Goal: Task Accomplishment & Management: Manage account settings

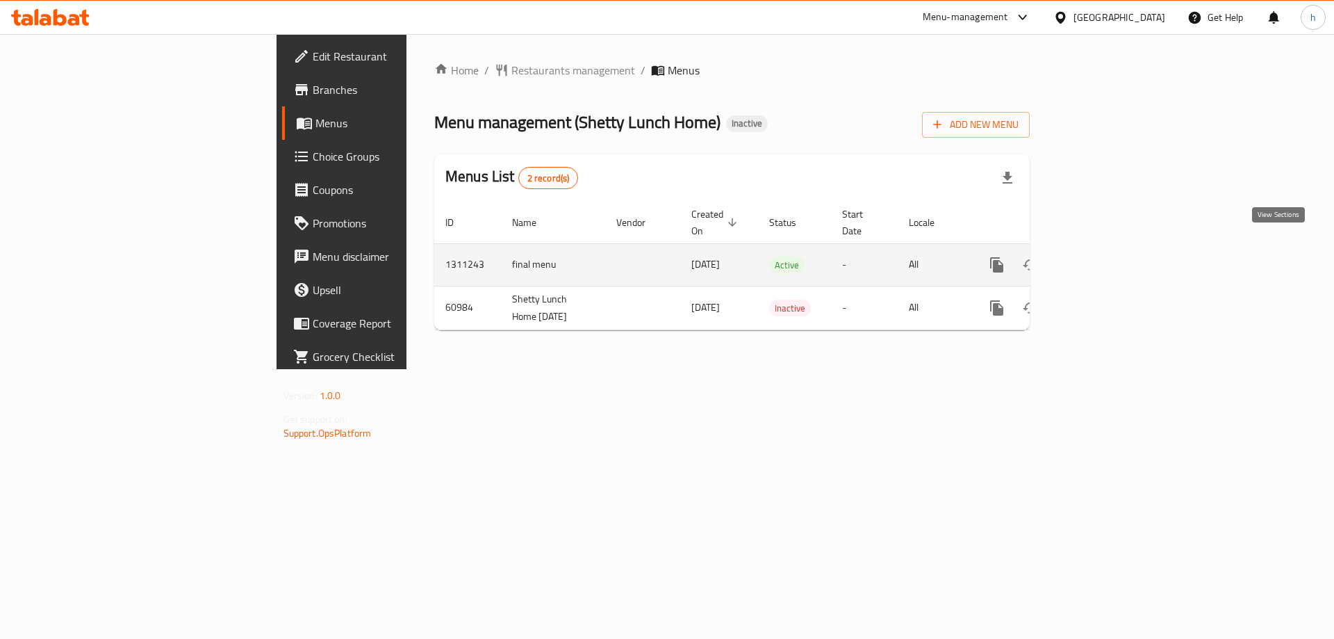
click at [1104, 259] on icon "enhanced table" at bounding box center [1097, 265] width 13 height 13
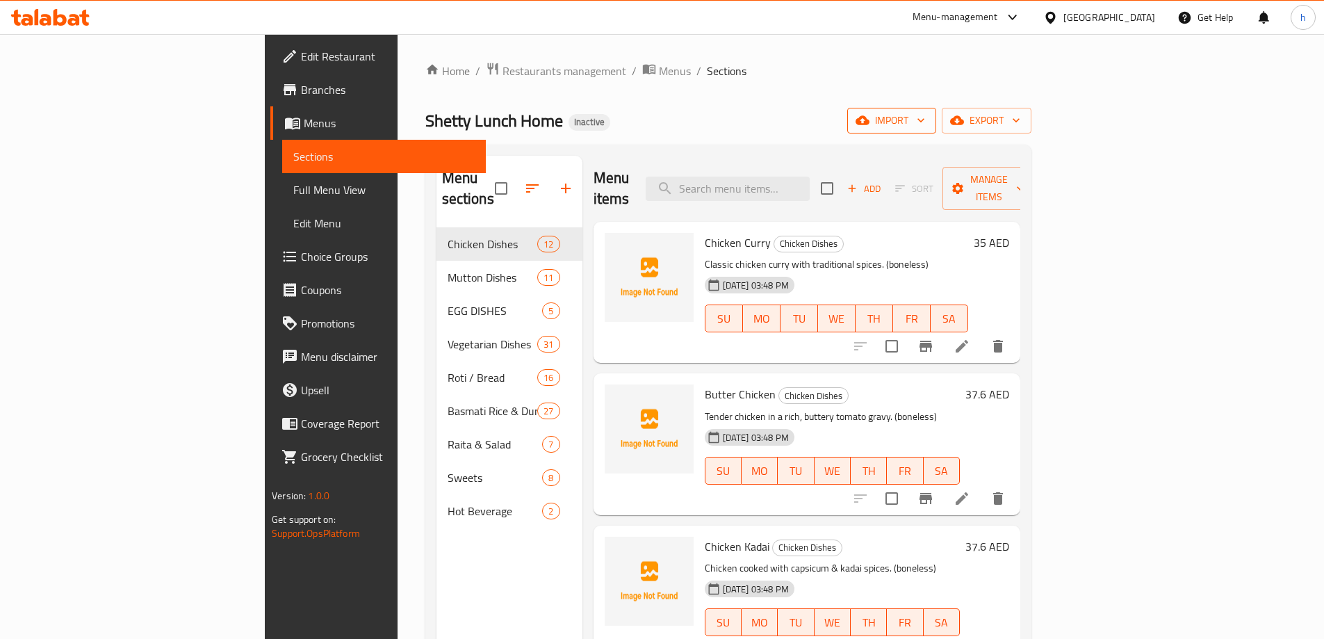
click at [925, 126] on span "import" at bounding box center [891, 120] width 67 height 17
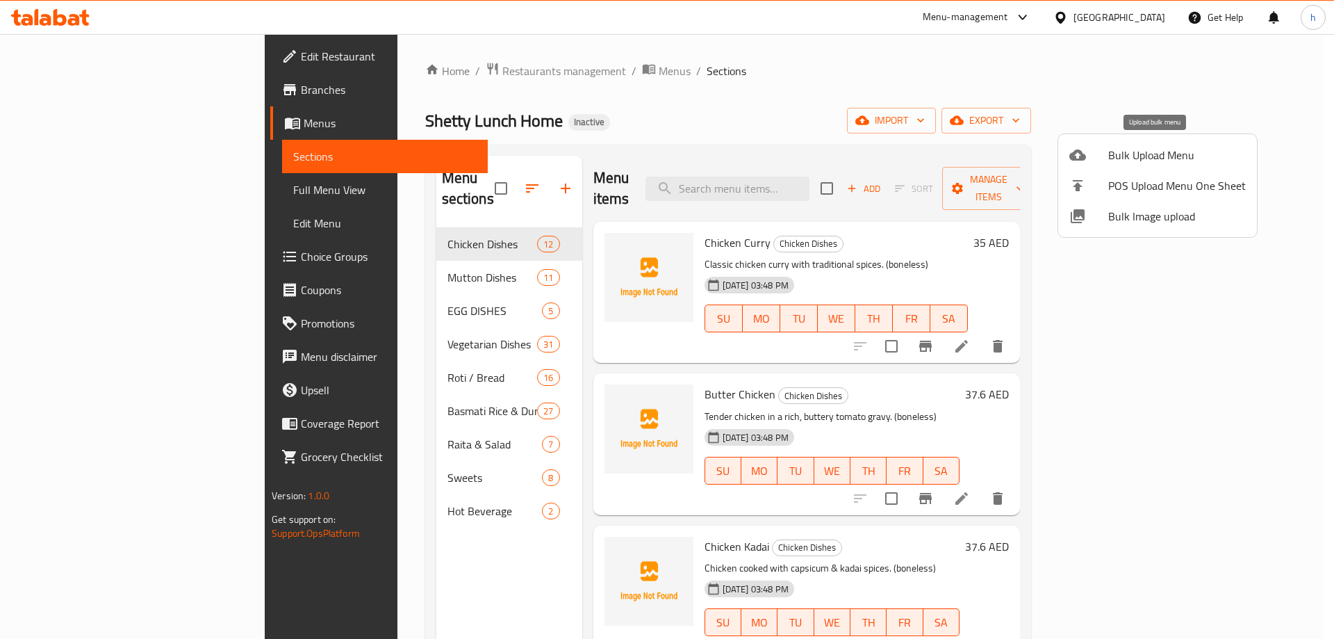
click at [1120, 155] on span "Bulk Upload Menu" at bounding box center [1178, 155] width 138 height 17
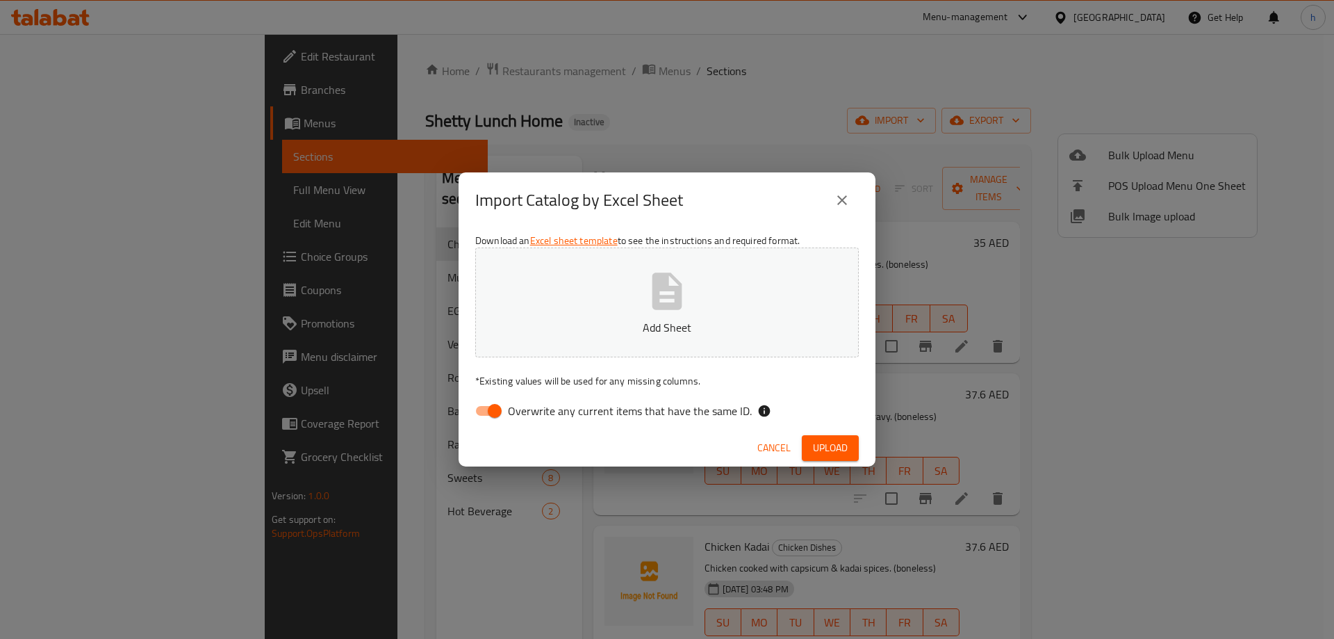
click at [851, 197] on button "close" at bounding box center [842, 199] width 33 height 33
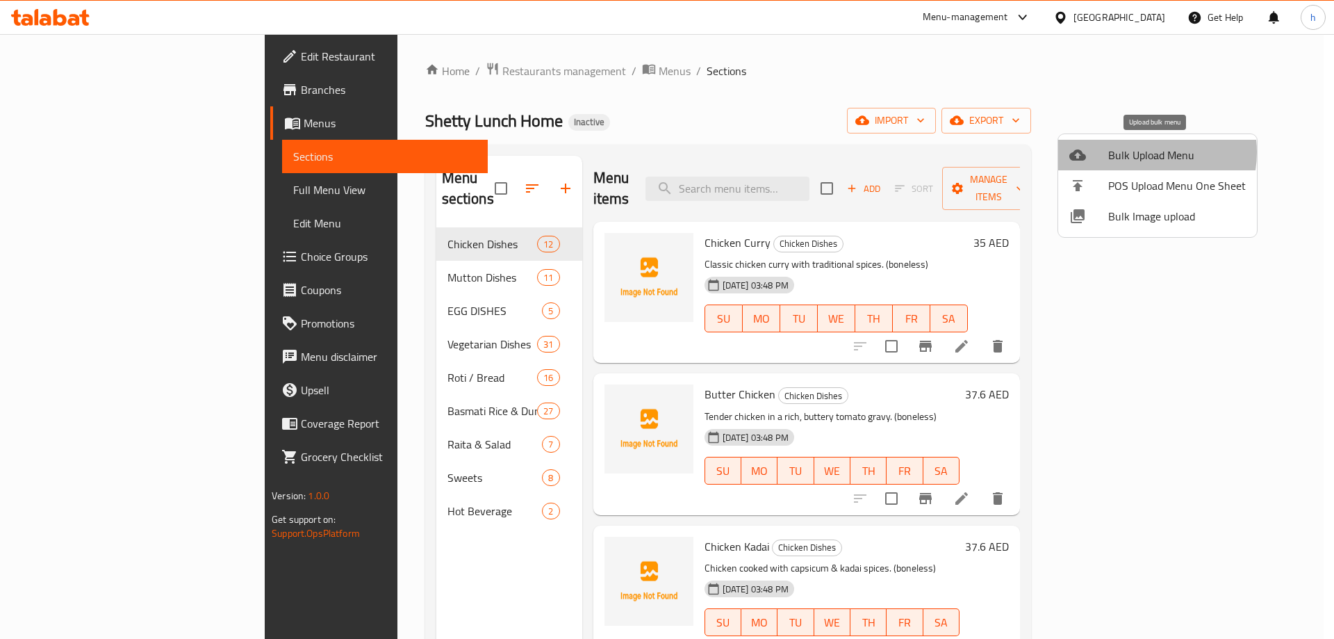
click at [1138, 152] on span "Bulk Upload Menu" at bounding box center [1178, 155] width 138 height 17
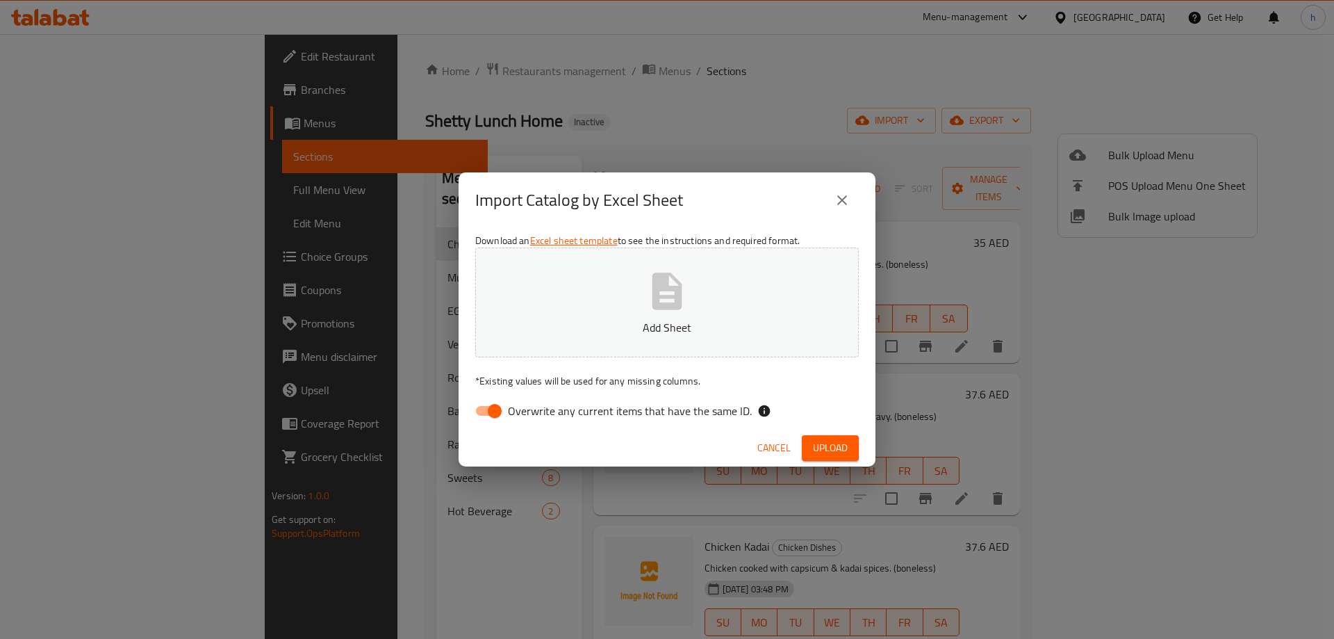
click at [498, 404] on input "Overwrite any current items that have the same ID." at bounding box center [494, 411] width 79 height 26
checkbox input "false"
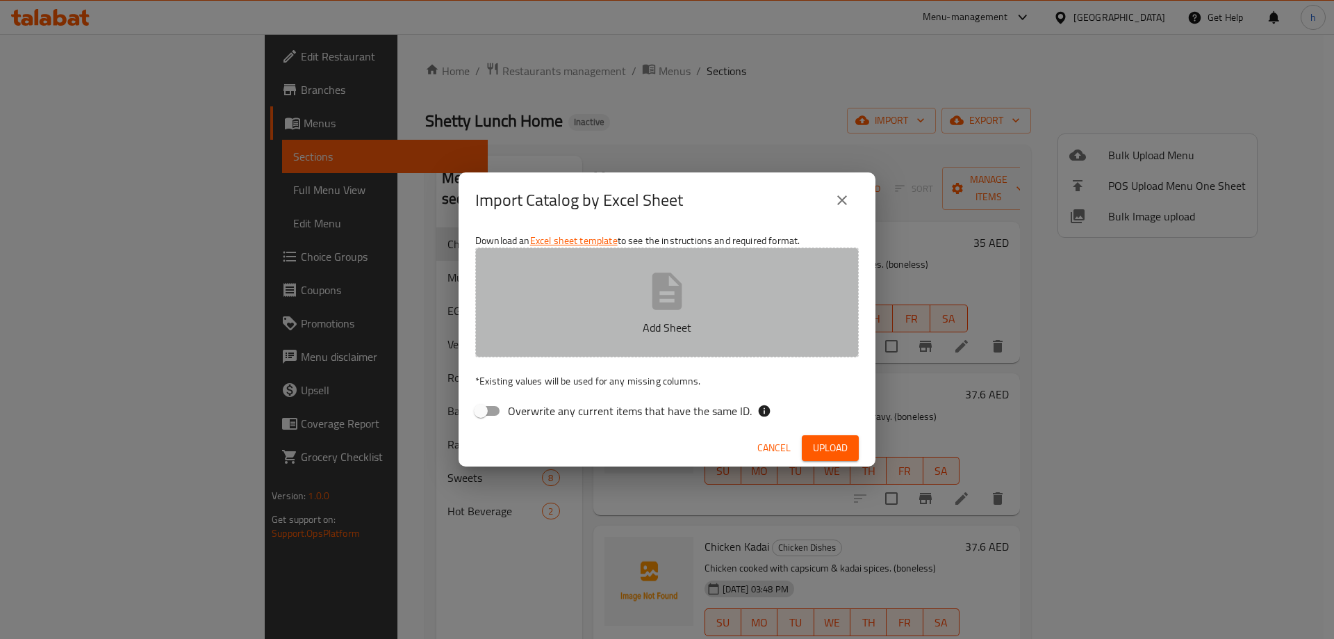
click at [626, 317] on button "Add Sheet" at bounding box center [667, 302] width 384 height 110
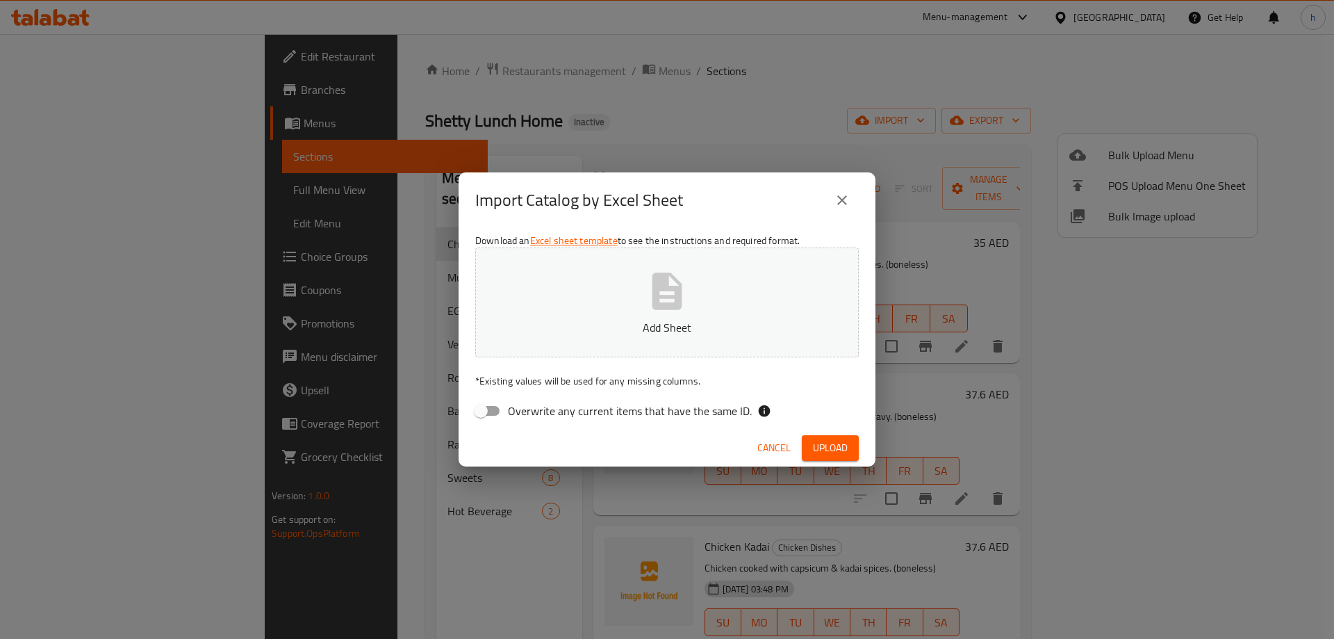
click at [842, 208] on icon "close" at bounding box center [842, 200] width 17 height 17
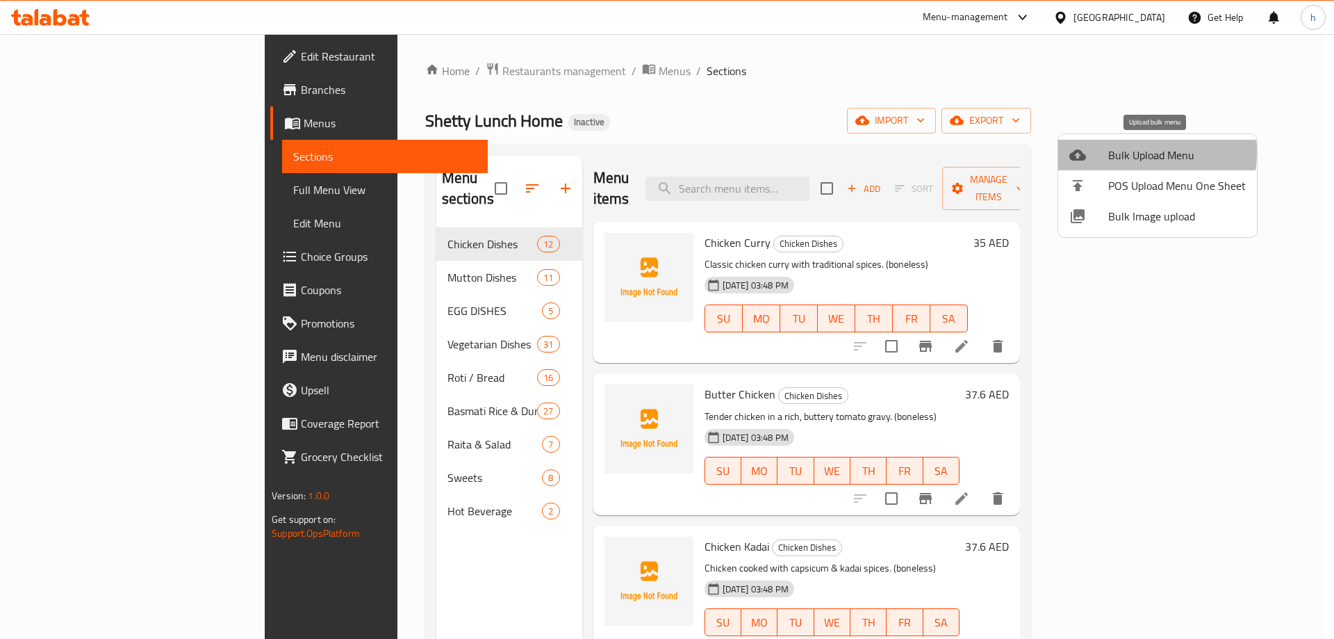
click at [1110, 152] on span "Bulk Upload Menu" at bounding box center [1178, 155] width 138 height 17
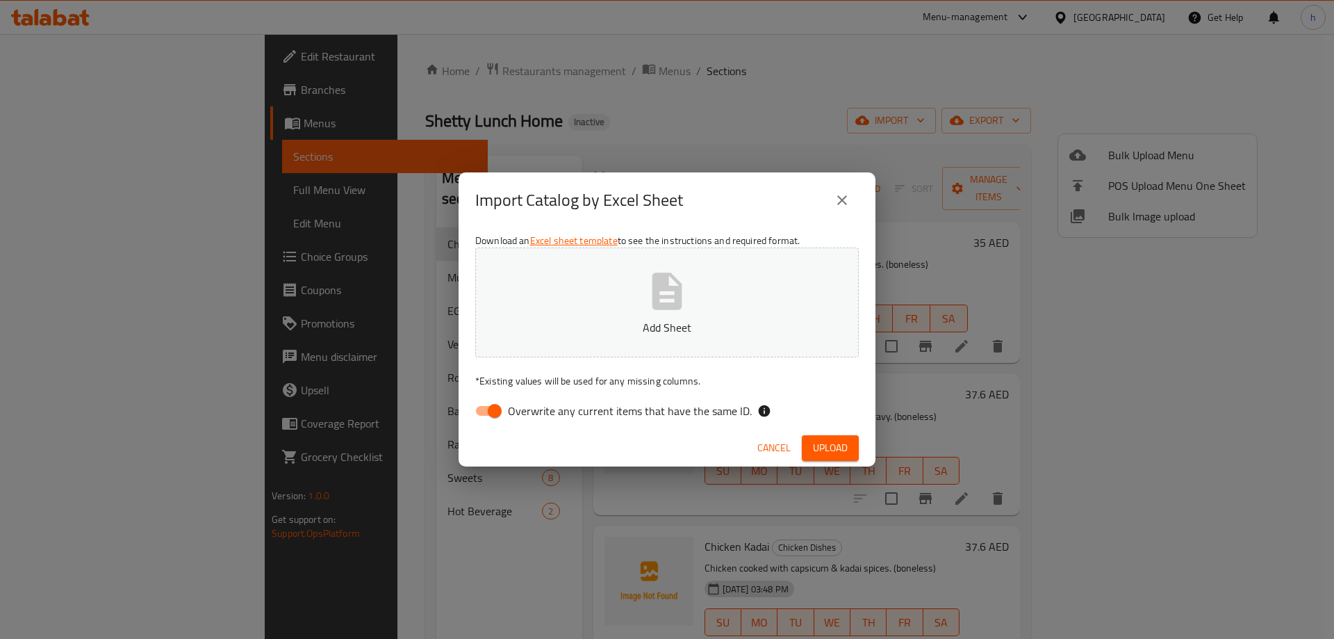
click at [839, 203] on icon "close" at bounding box center [842, 200] width 10 height 10
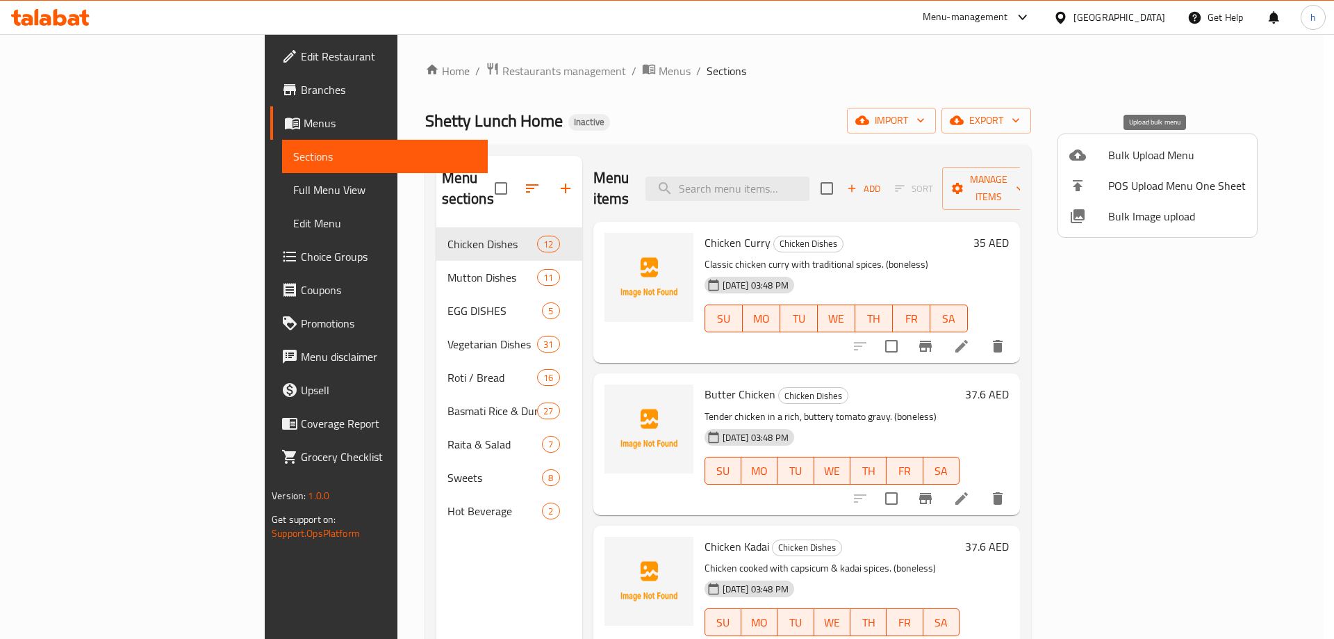
click at [1174, 156] on span "Bulk Upload Menu" at bounding box center [1178, 155] width 138 height 17
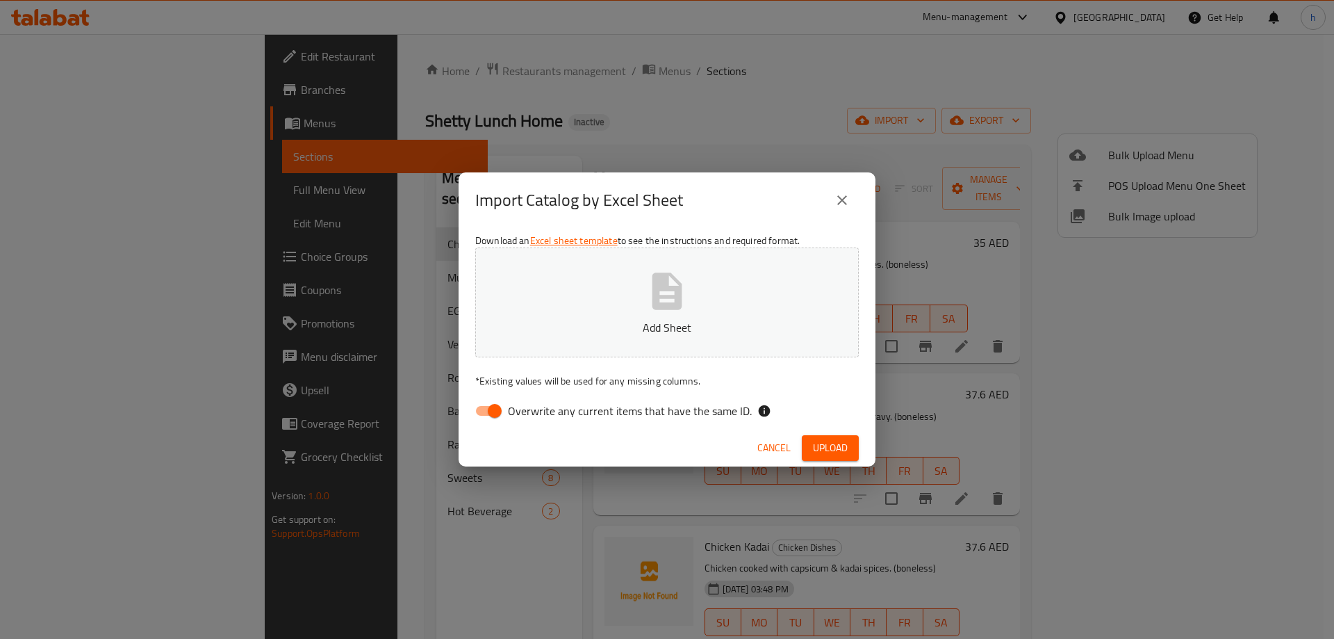
click at [494, 411] on input "Overwrite any current items that have the same ID." at bounding box center [494, 411] width 79 height 26
checkbox input "false"
click at [648, 330] on p "Add Sheet" at bounding box center [667, 327] width 341 height 17
click at [829, 450] on span "Upload" at bounding box center [830, 447] width 35 height 17
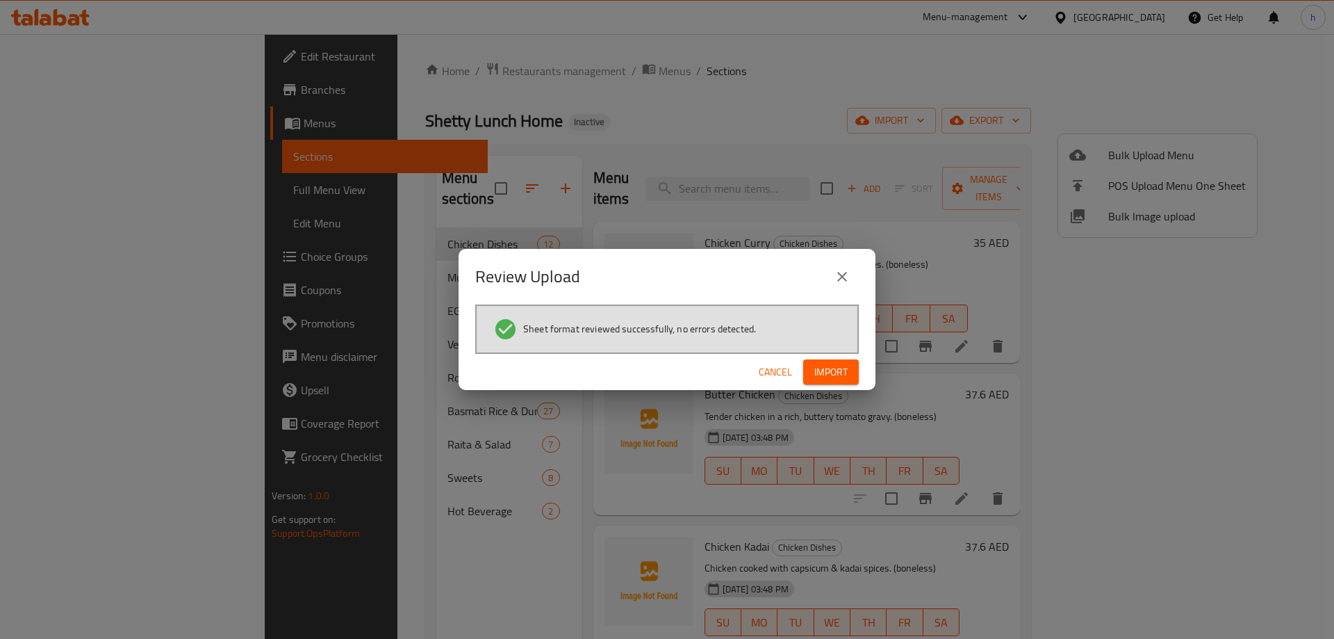
click at [851, 370] on button "Import" at bounding box center [831, 372] width 56 height 26
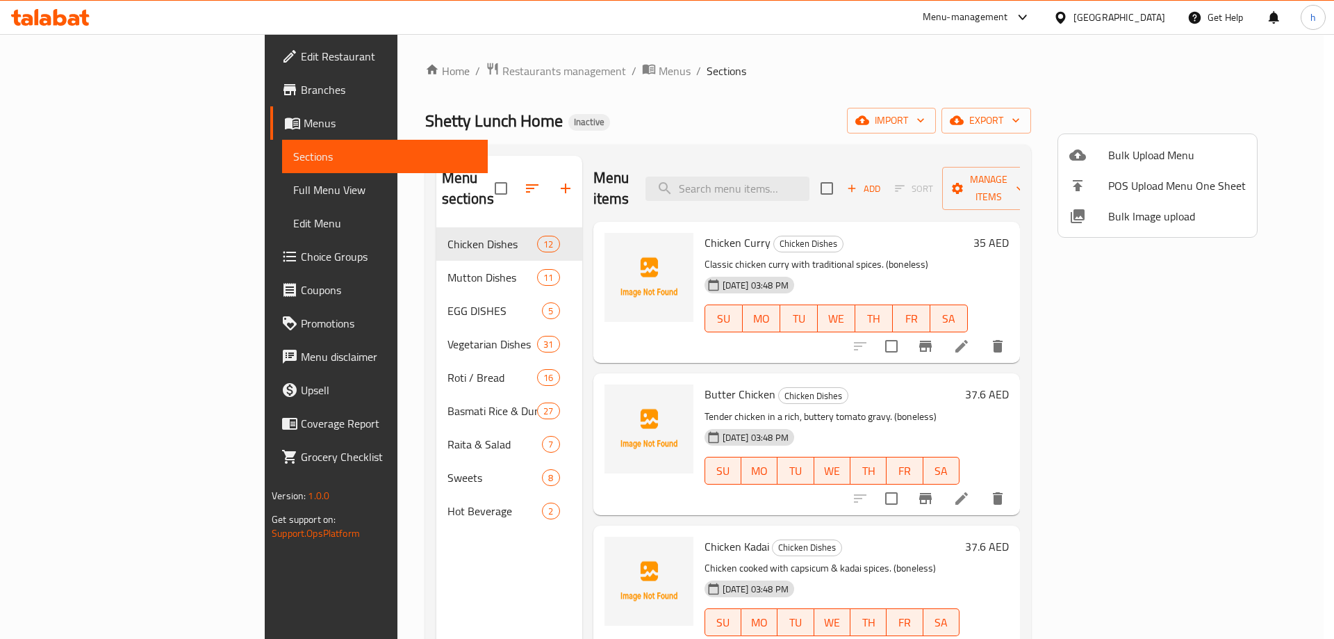
click at [327, 555] on div at bounding box center [667, 319] width 1334 height 639
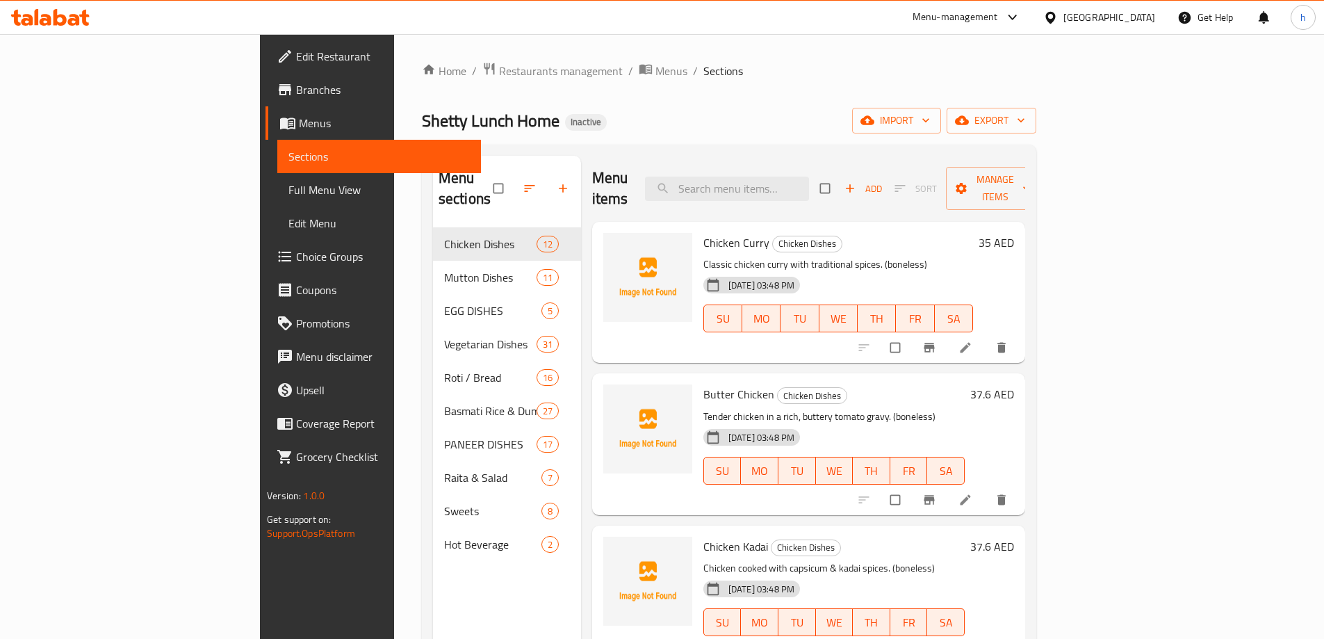
click at [288, 190] on span "Full Menu View" at bounding box center [378, 189] width 181 height 17
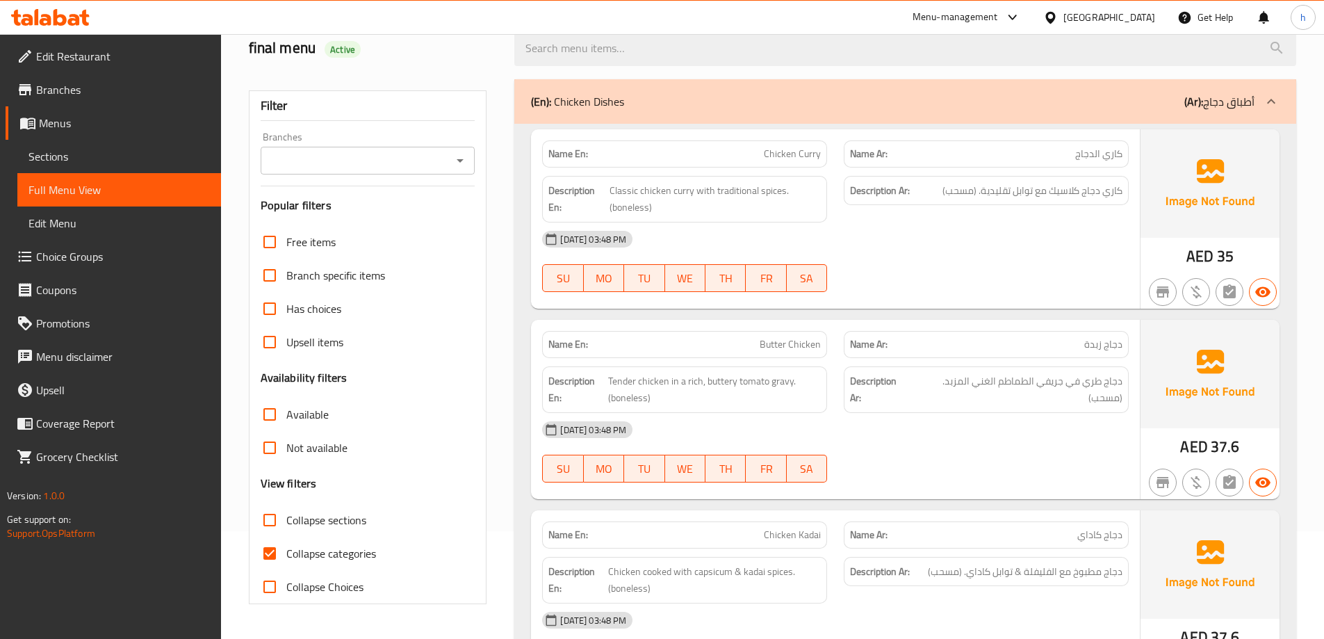
scroll to position [139, 0]
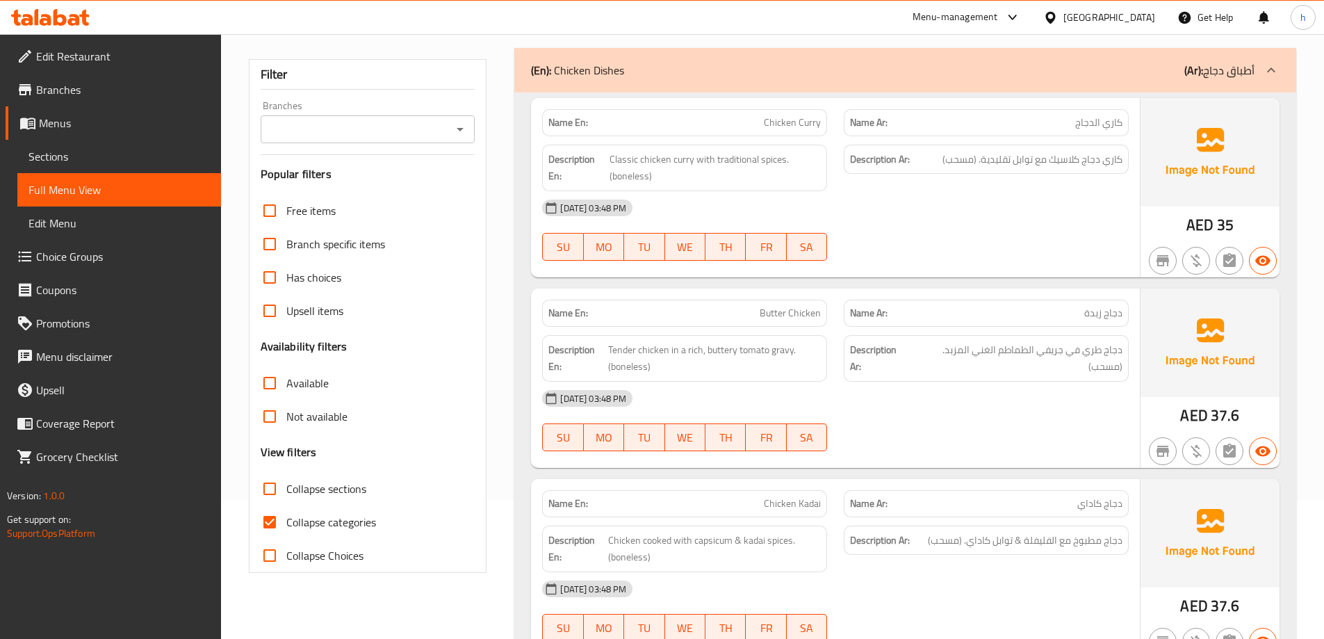
click at [325, 491] on span "Collapse sections" at bounding box center [326, 488] width 80 height 17
click at [286, 491] on input "Collapse sections" at bounding box center [269, 488] width 33 height 33
checkbox input "true"
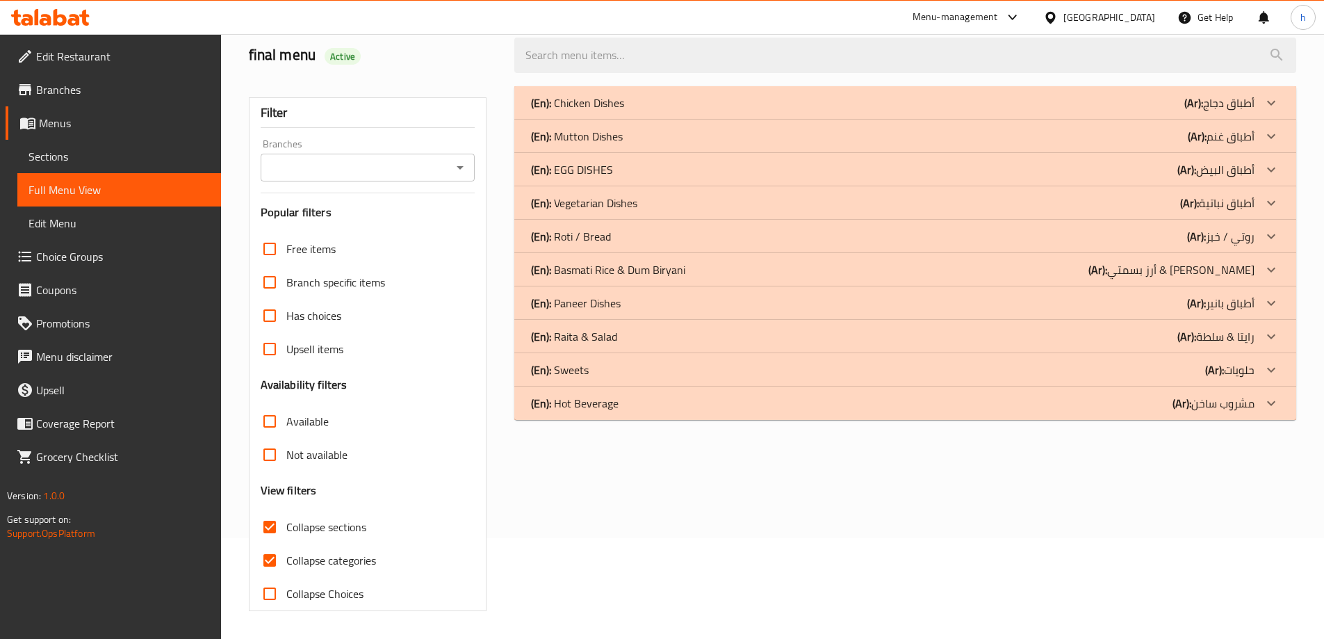
click at [274, 525] on div "Free items Branch specific items Has choices Upsell items Availability filters …" at bounding box center [368, 421] width 215 height 378
click at [268, 562] on input "Collapse categories" at bounding box center [269, 559] width 33 height 33
checkbox input "false"
click at [1218, 304] on p "(Ar): أطباق بانير" at bounding box center [1220, 303] width 67 height 17
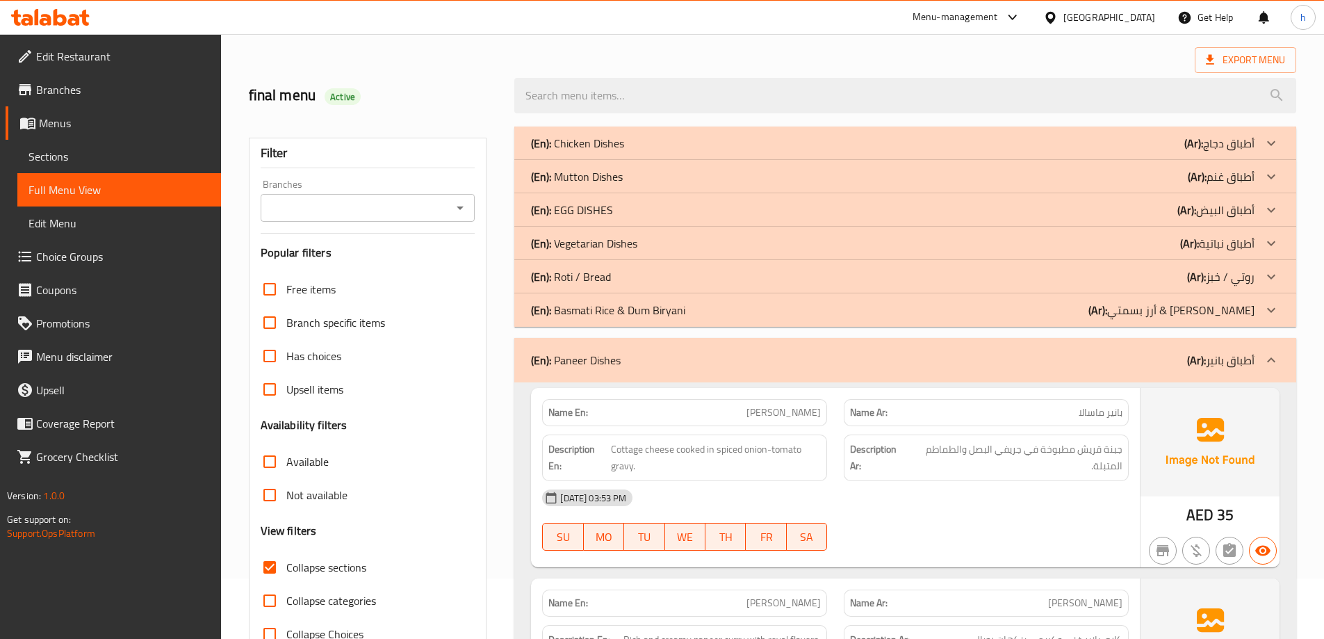
scroll to position [0, 0]
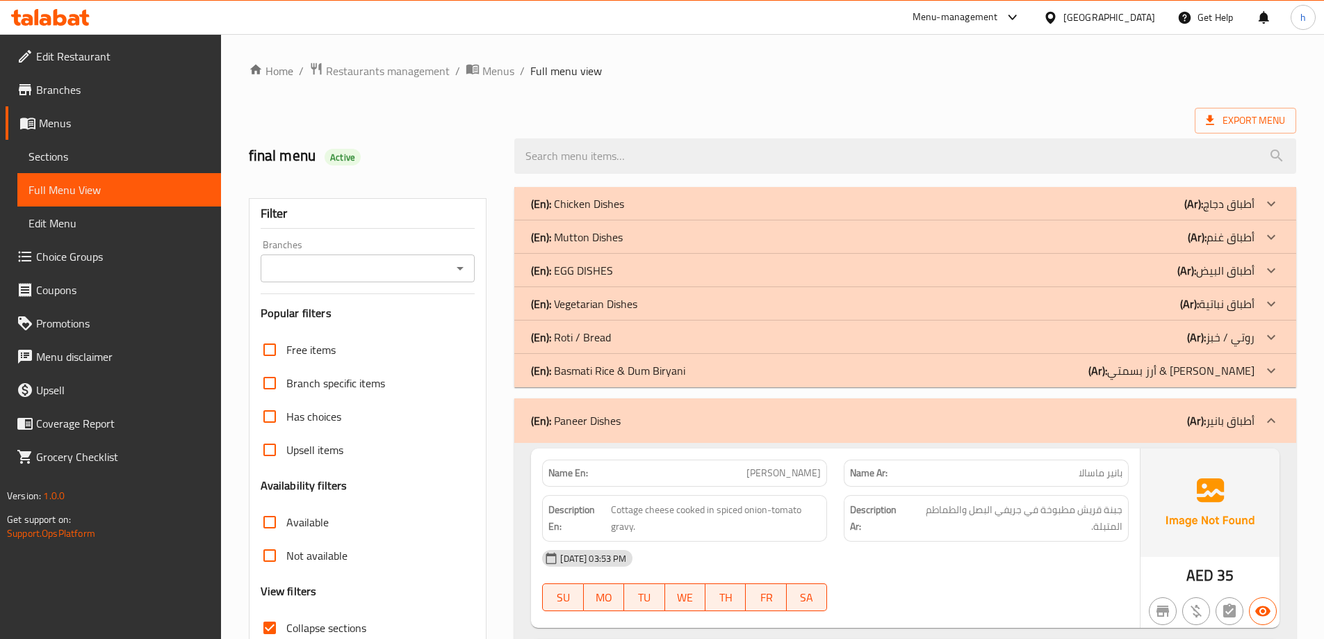
click at [70, 20] on icon at bounding box center [74, 20] width 12 height 12
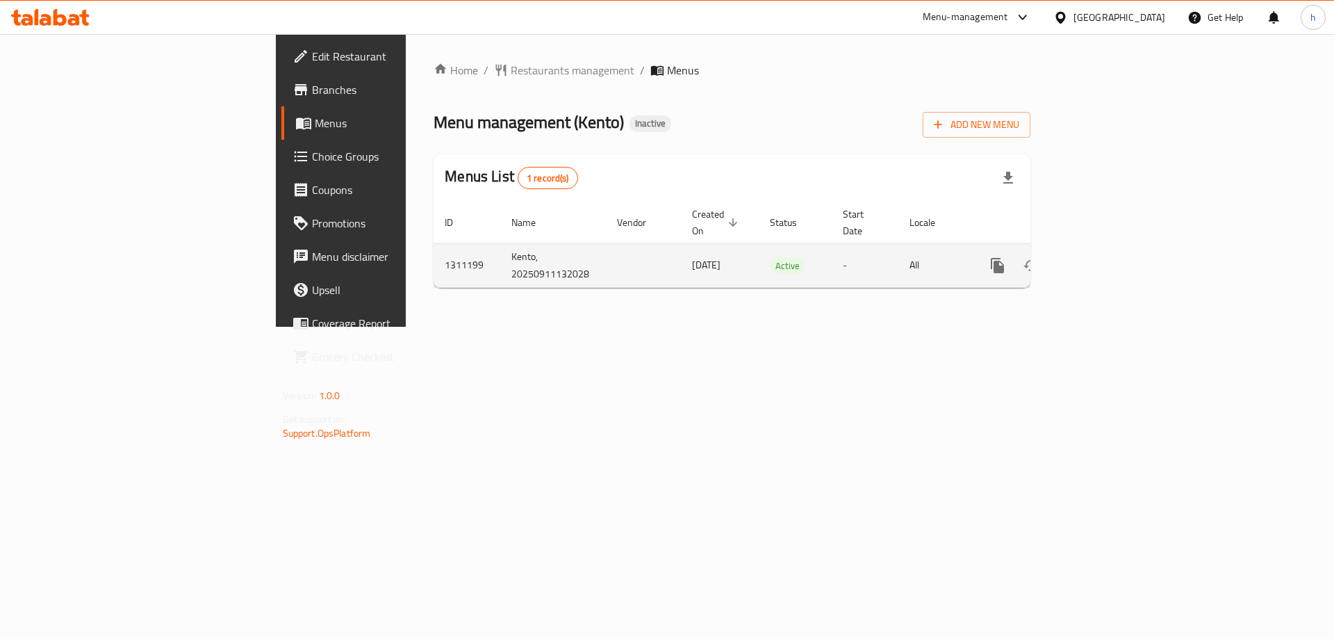
click at [692, 256] on span "11/09/2025" at bounding box center [706, 265] width 28 height 18
click at [1106, 257] on icon "enhanced table" at bounding box center [1098, 265] width 17 height 17
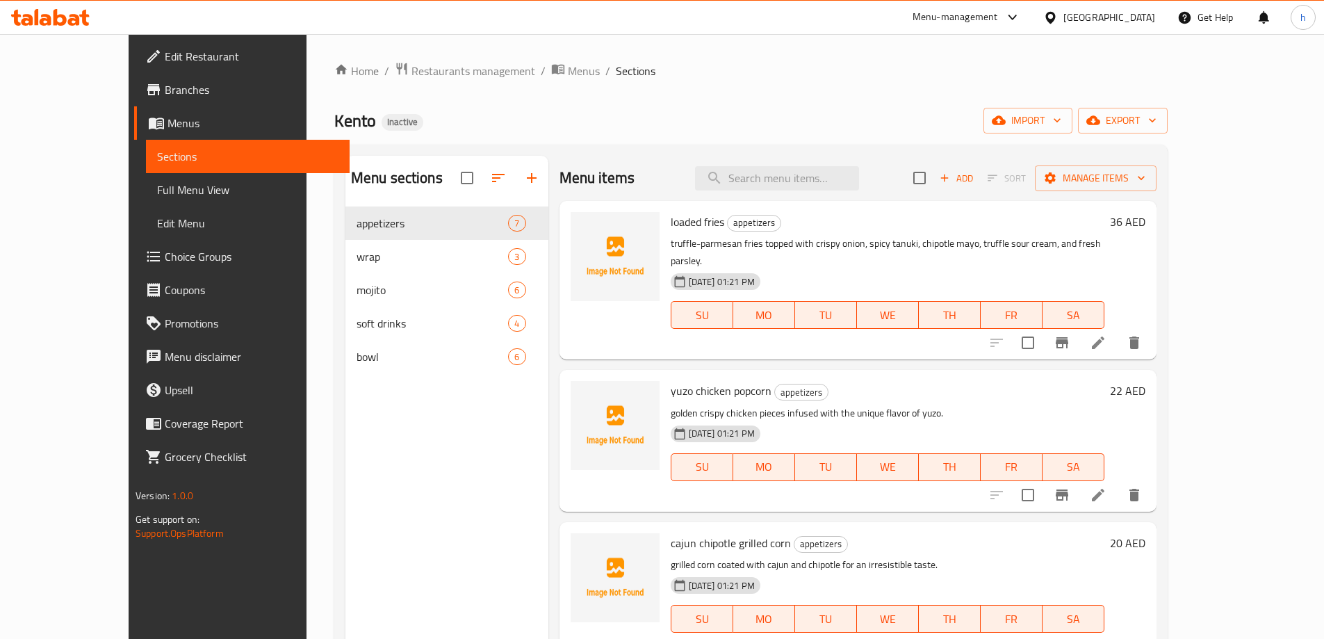
click at [165, 85] on span "Branches" at bounding box center [252, 89] width 174 height 17
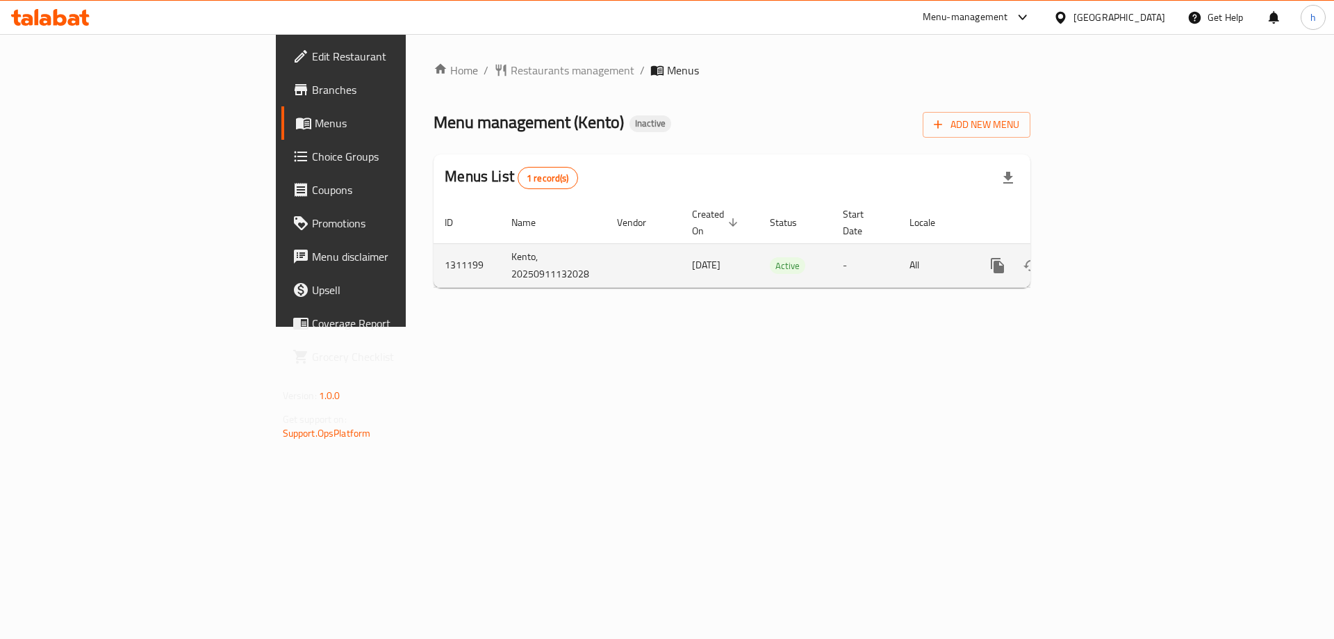
click at [1104, 259] on icon "enhanced table" at bounding box center [1098, 265] width 13 height 13
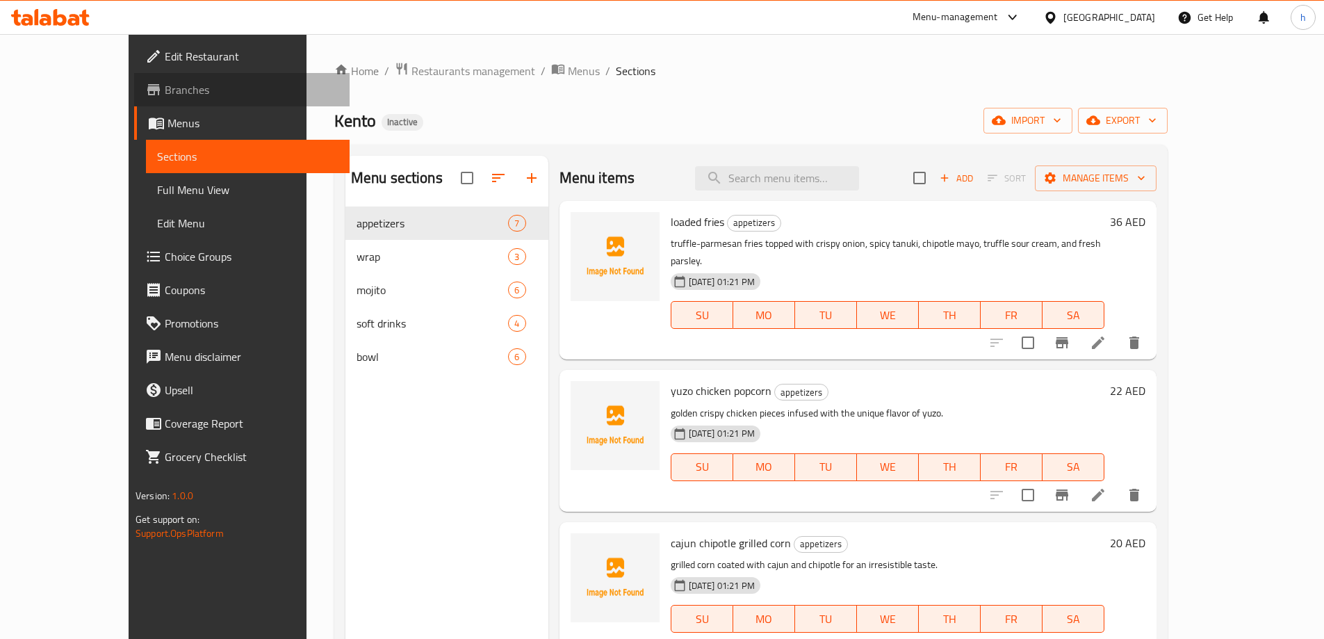
click at [165, 83] on span "Branches" at bounding box center [252, 89] width 174 height 17
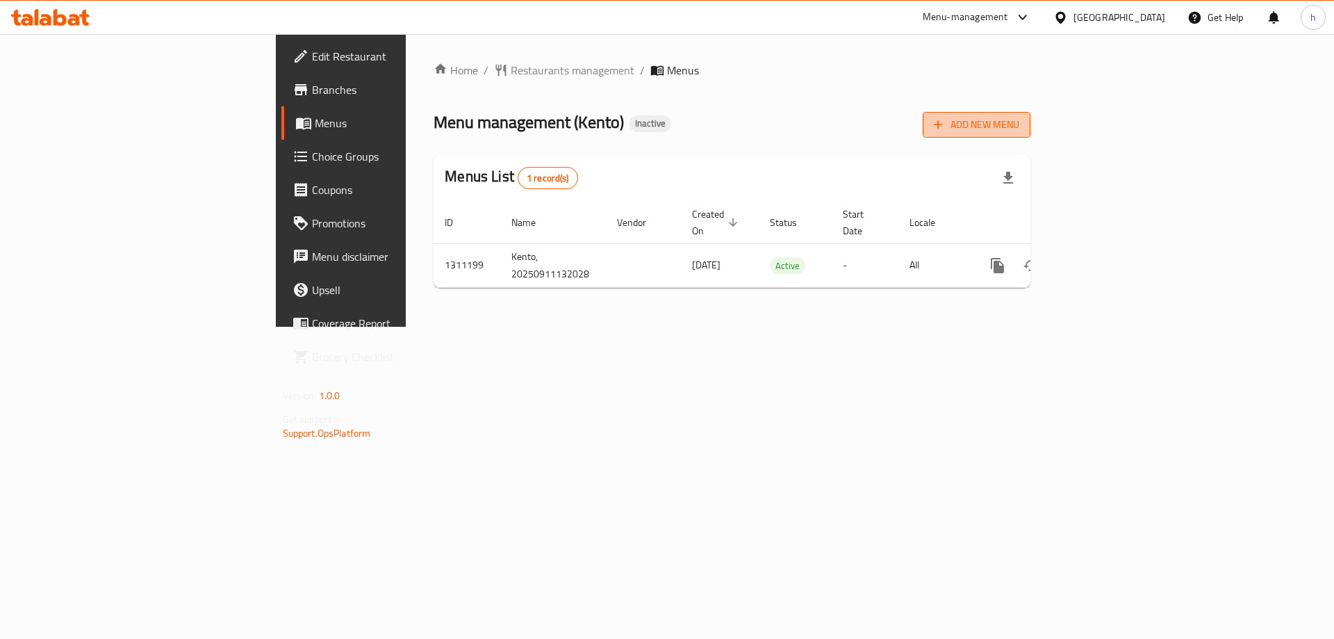
click at [1020, 122] on span "Add New Menu" at bounding box center [976, 124] width 85 height 17
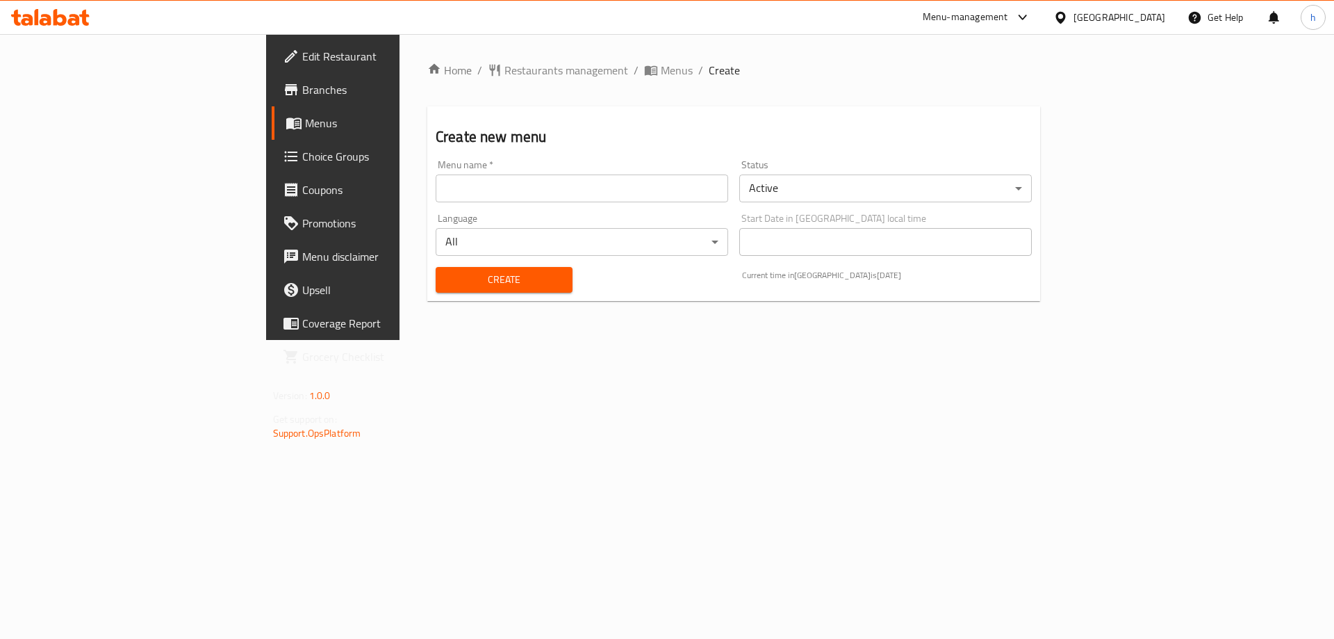
click at [436, 184] on input "text" at bounding box center [582, 188] width 293 height 28
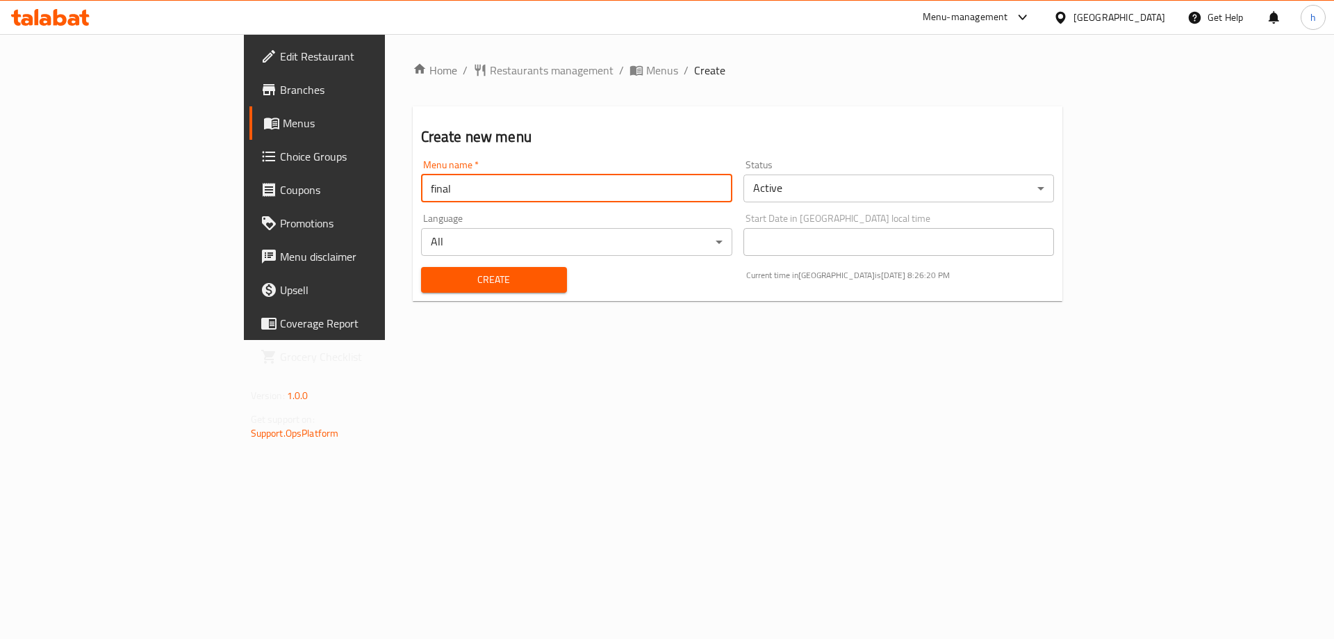
type input "final"
click at [432, 273] on span "Create" at bounding box center [494, 279] width 124 height 17
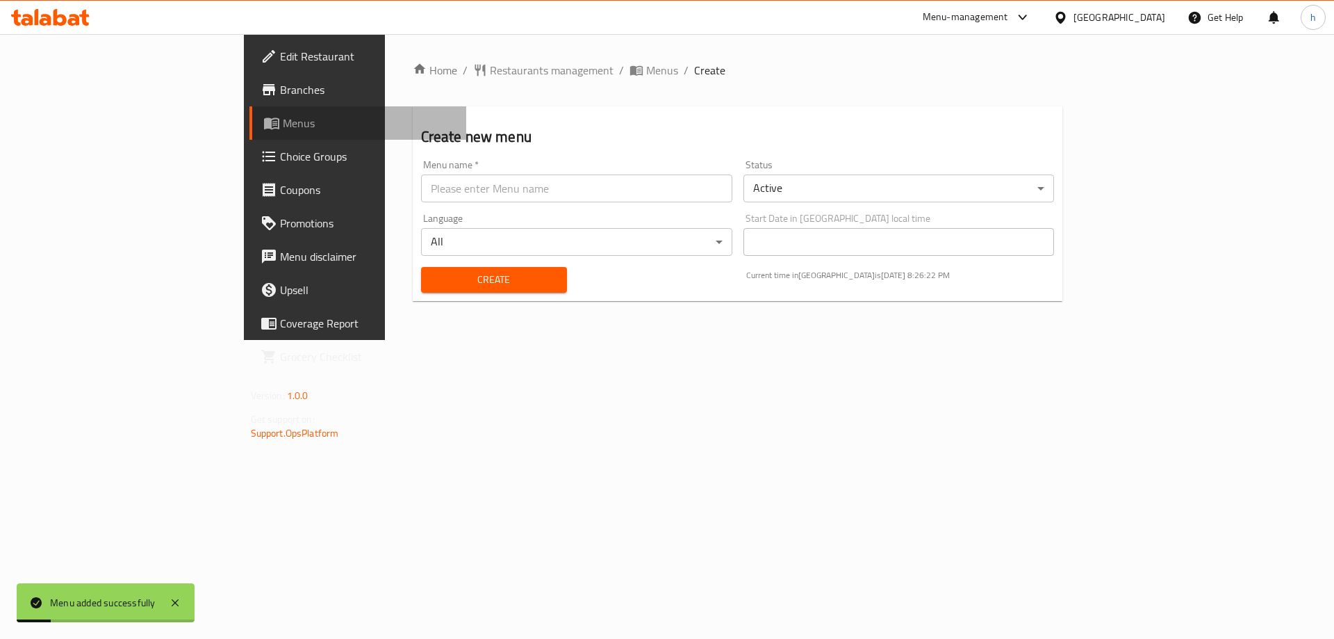
click at [283, 126] on span "Menus" at bounding box center [369, 123] width 173 height 17
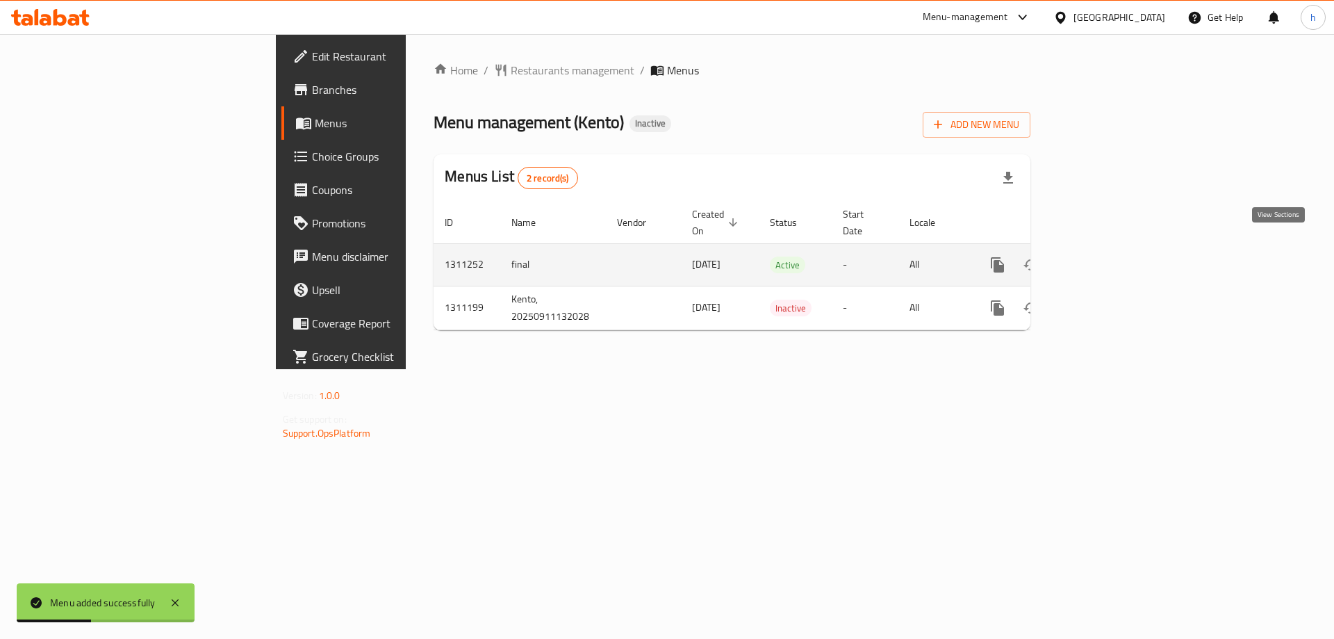
click at [1106, 256] on icon "enhanced table" at bounding box center [1098, 264] width 17 height 17
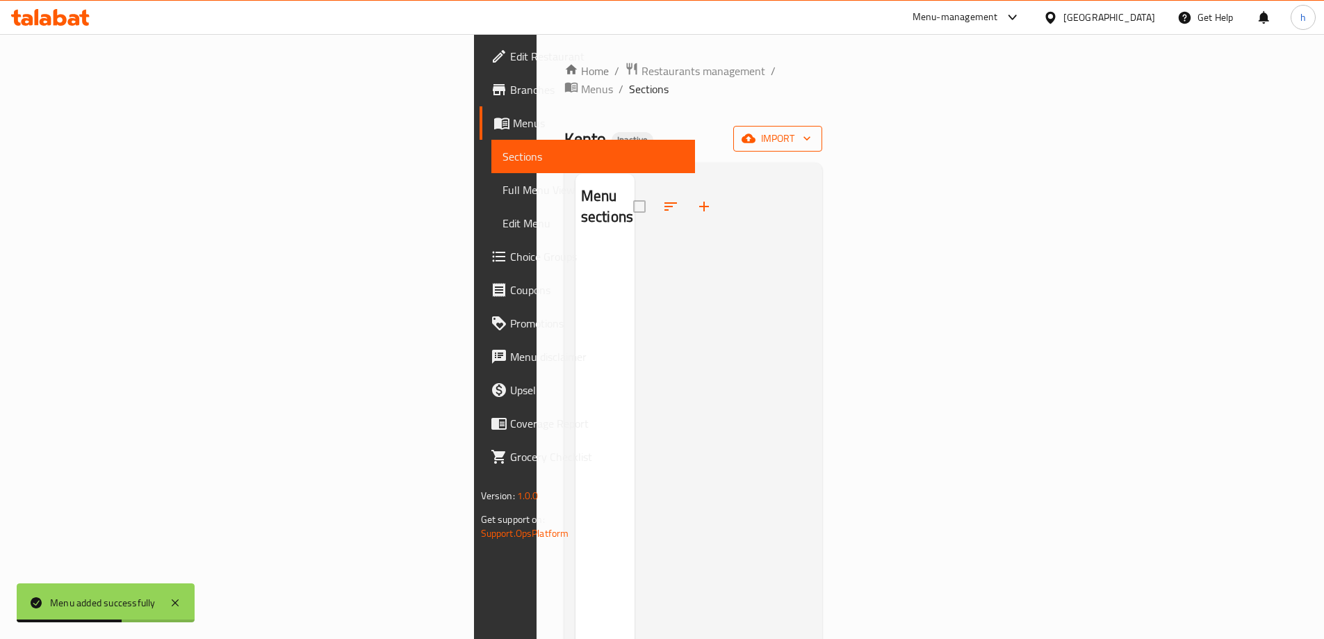
click at [811, 130] on span "import" at bounding box center [777, 138] width 67 height 17
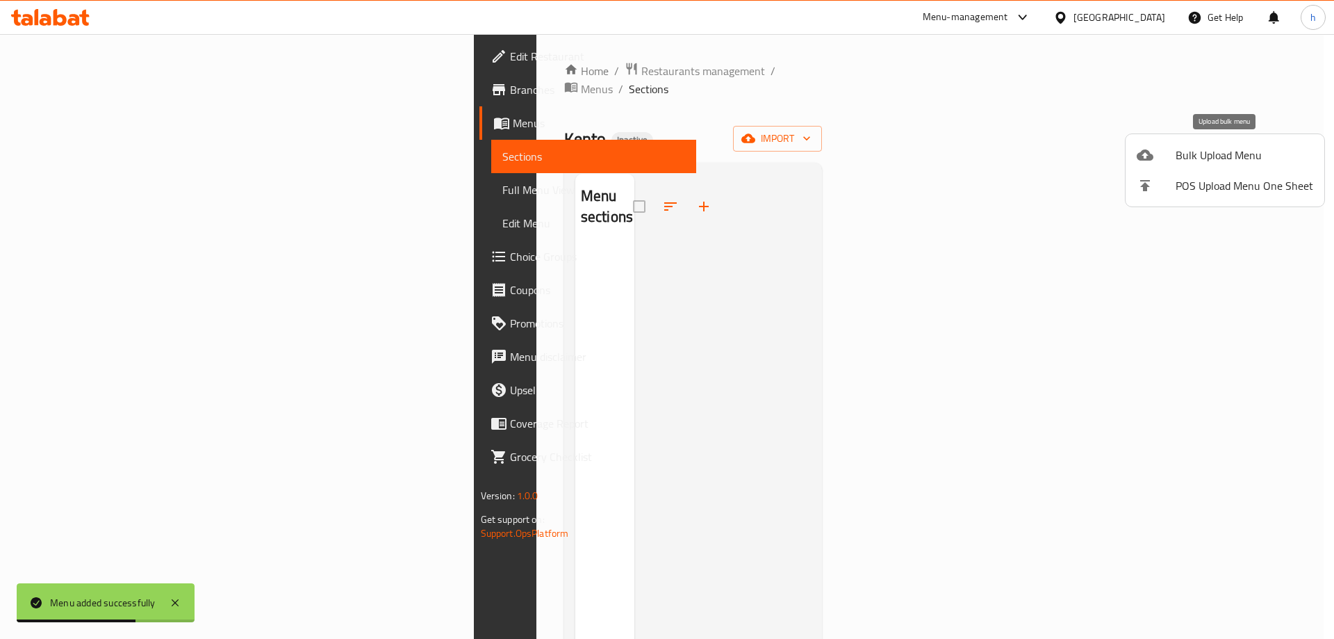
click at [1193, 153] on span "Bulk Upload Menu" at bounding box center [1245, 155] width 138 height 17
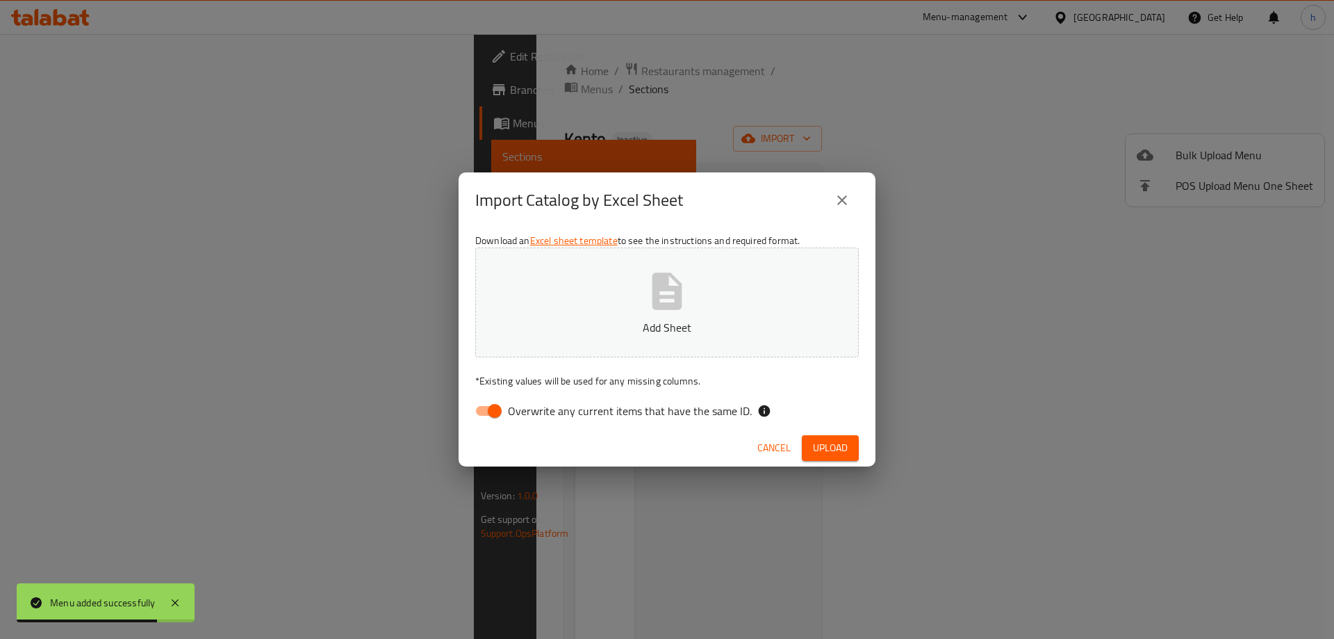
click at [537, 409] on span "Overwrite any current items that have the same ID." at bounding box center [630, 410] width 244 height 17
click at [534, 409] on input "Overwrite any current items that have the same ID." at bounding box center [494, 411] width 79 height 26
checkbox input "false"
click at [584, 303] on button "Add Sheet" at bounding box center [667, 302] width 384 height 110
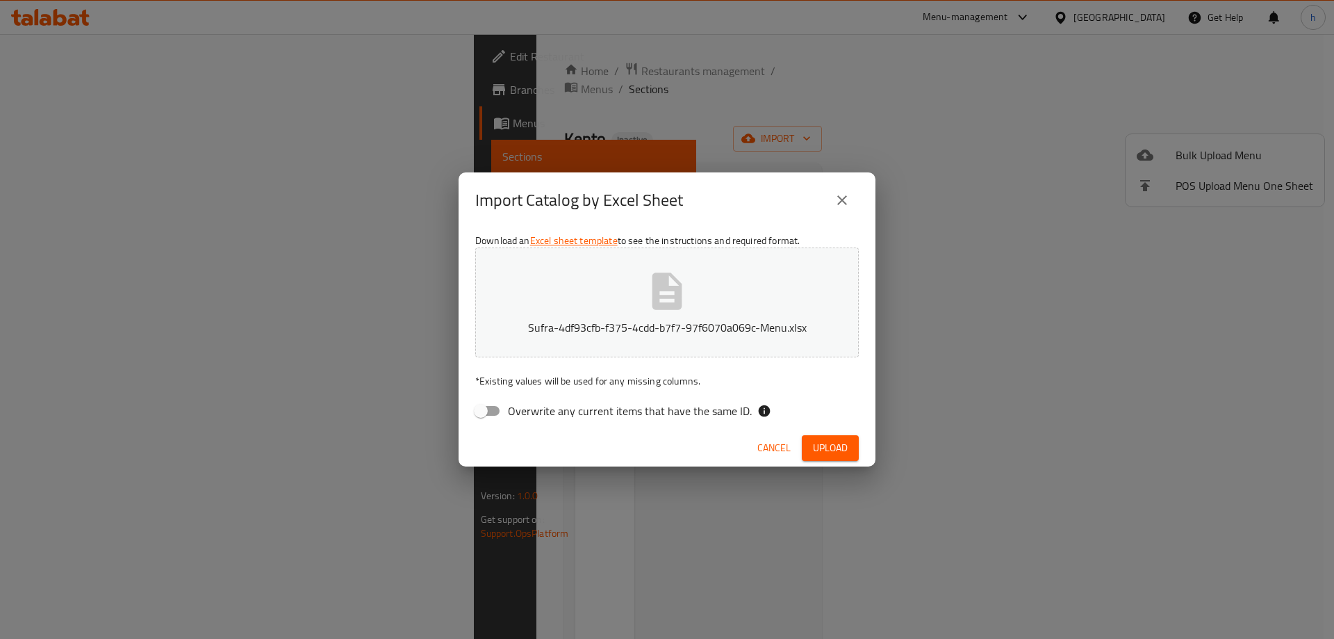
click at [849, 436] on button "Upload" at bounding box center [830, 448] width 57 height 26
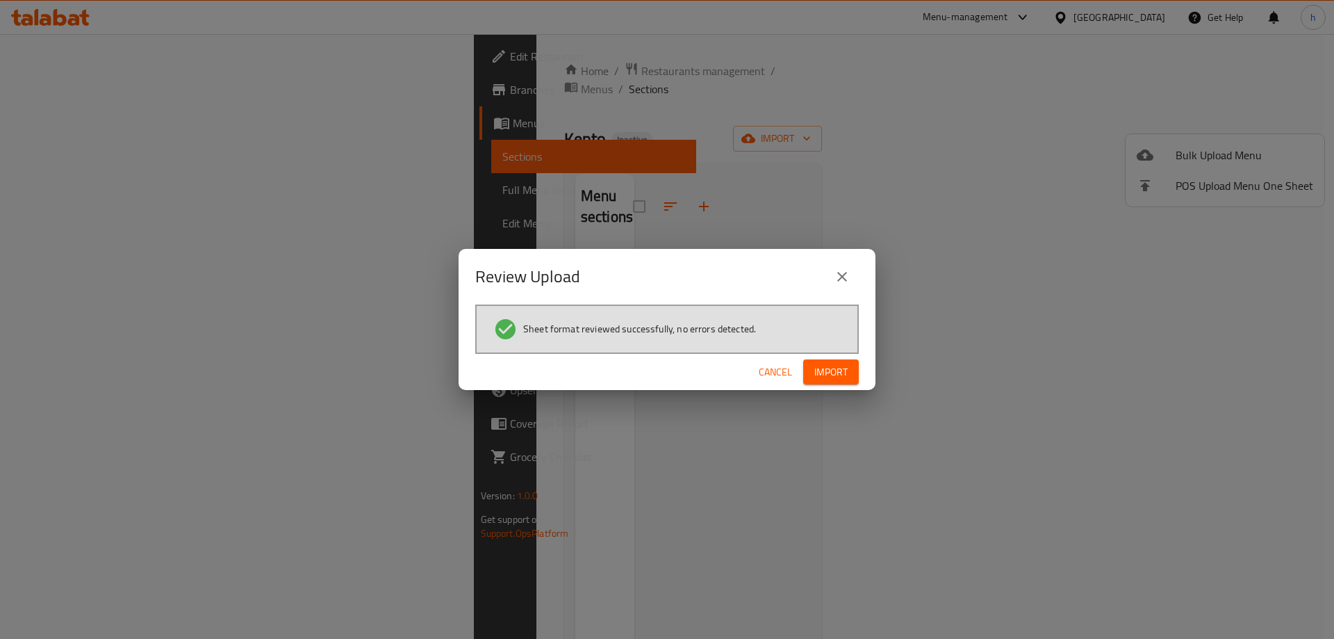
click at [836, 380] on span "Import" at bounding box center [831, 371] width 33 height 17
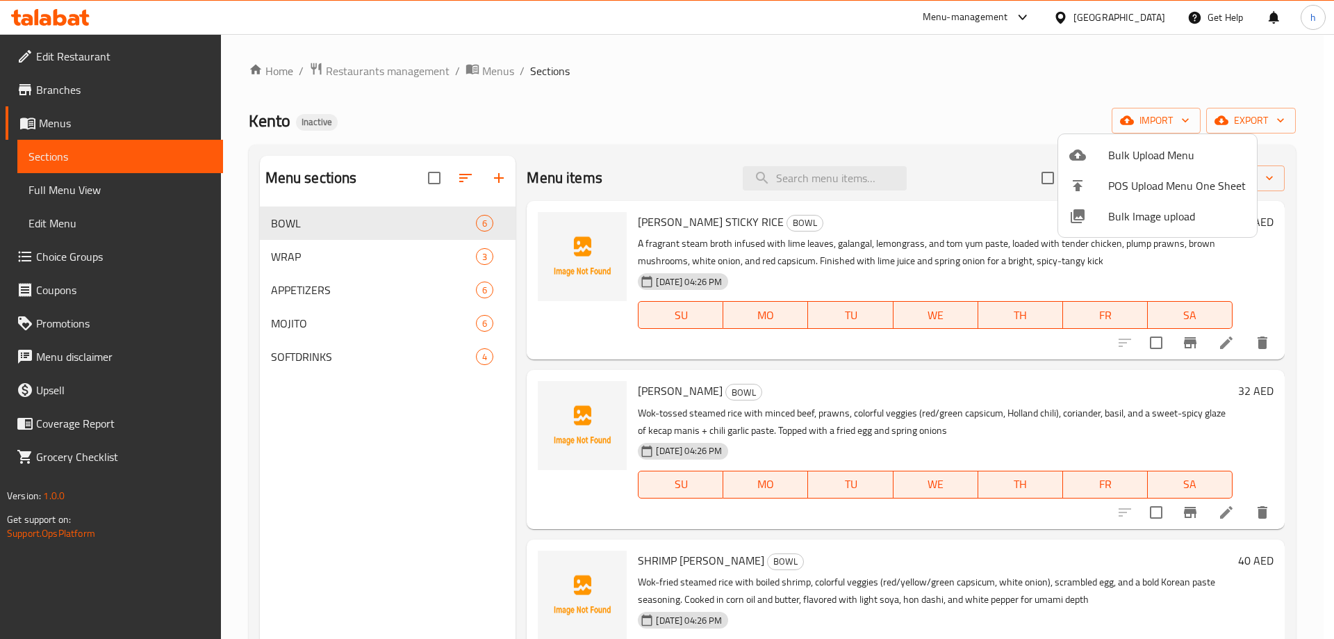
click at [992, 113] on div at bounding box center [667, 319] width 1334 height 639
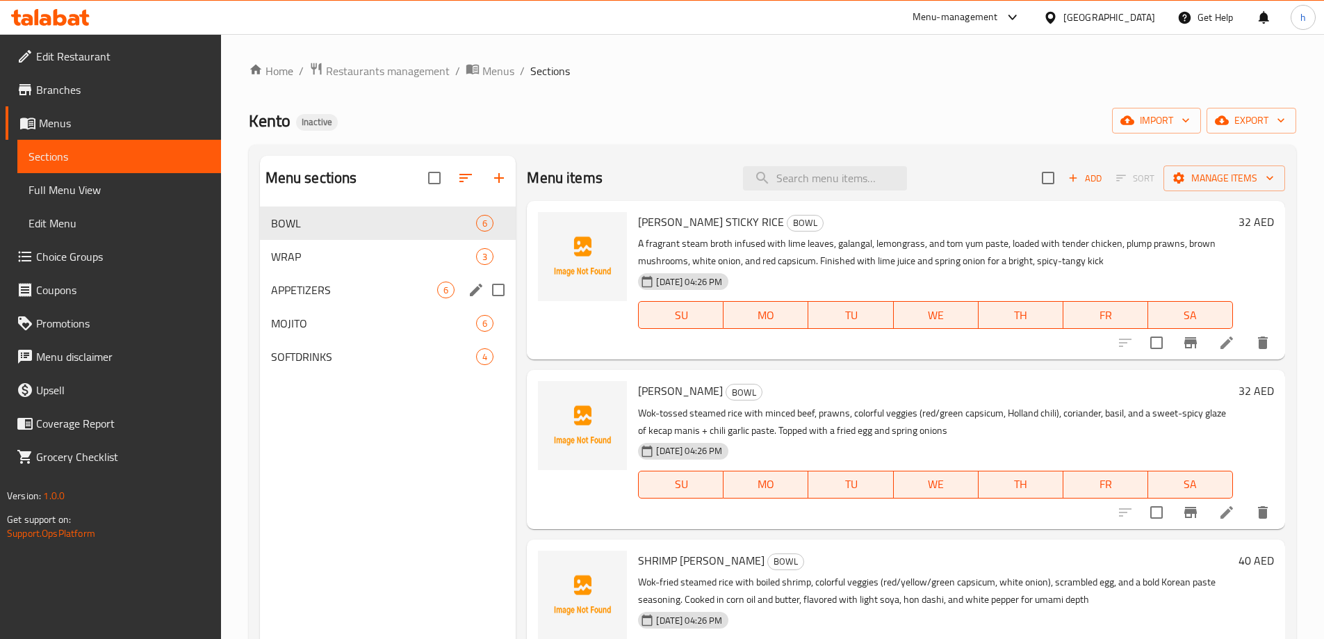
scroll to position [70, 0]
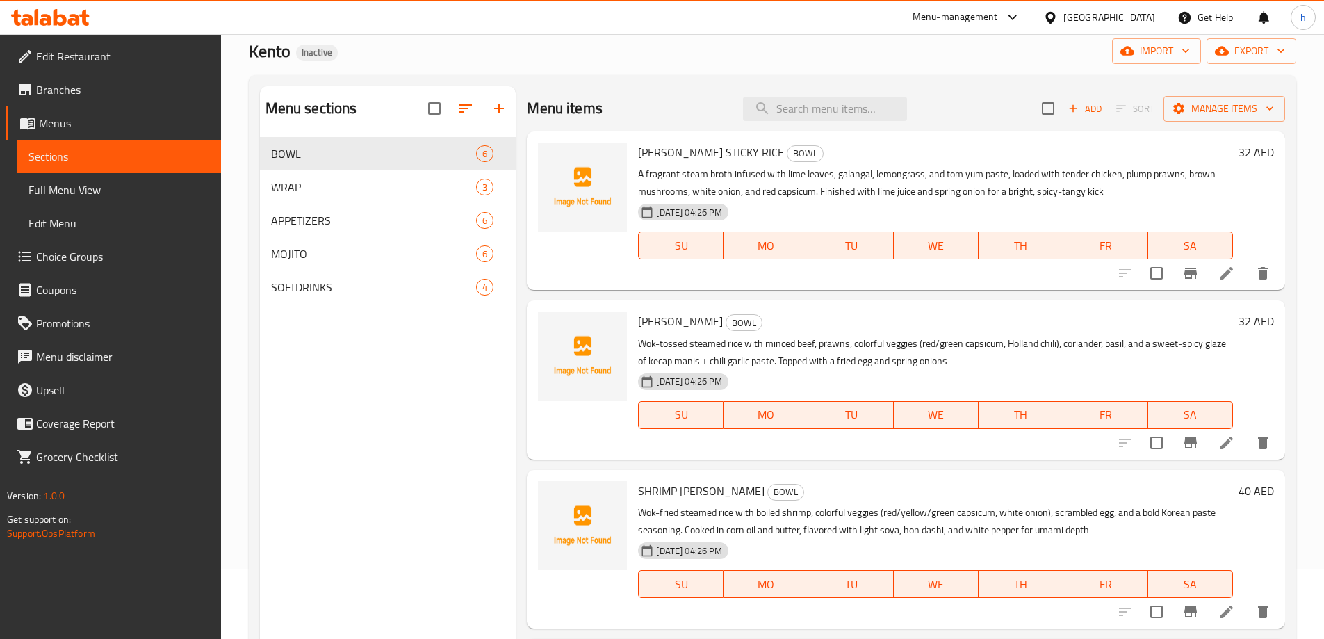
click at [115, 200] on link "Full Menu View" at bounding box center [119, 189] width 204 height 33
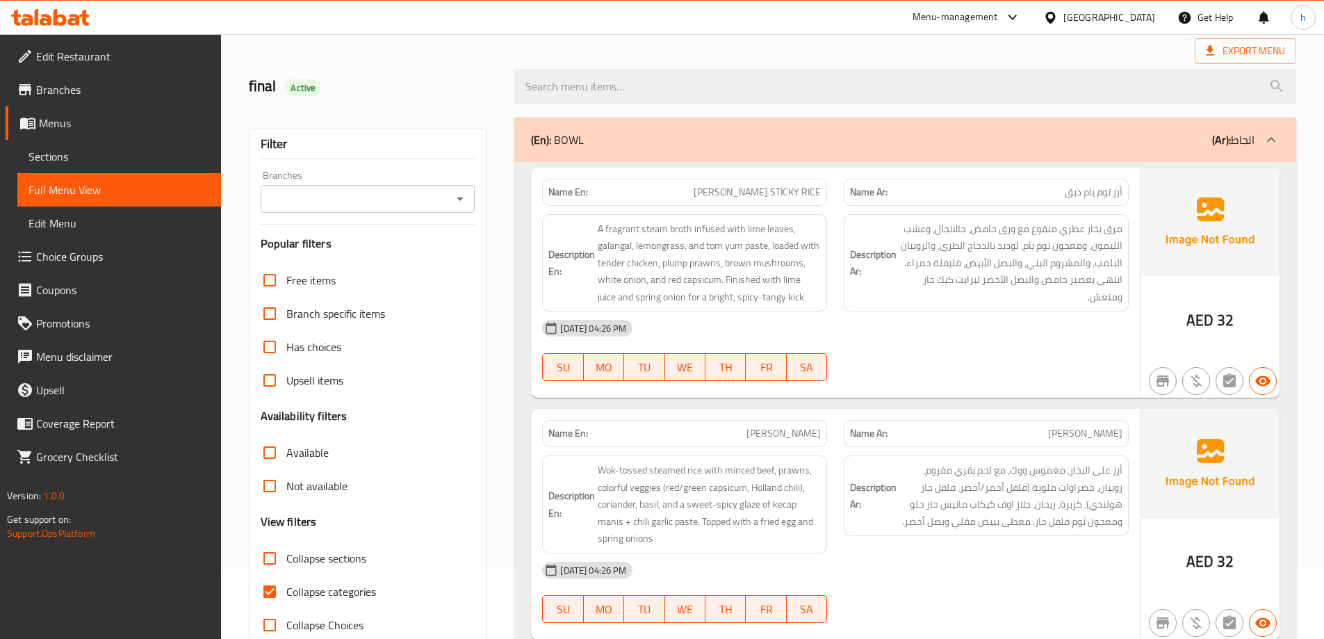
click at [327, 566] on span "Collapse sections" at bounding box center [326, 558] width 80 height 17
click at [286, 566] on input "Collapse sections" at bounding box center [269, 557] width 33 height 33
checkbox input "true"
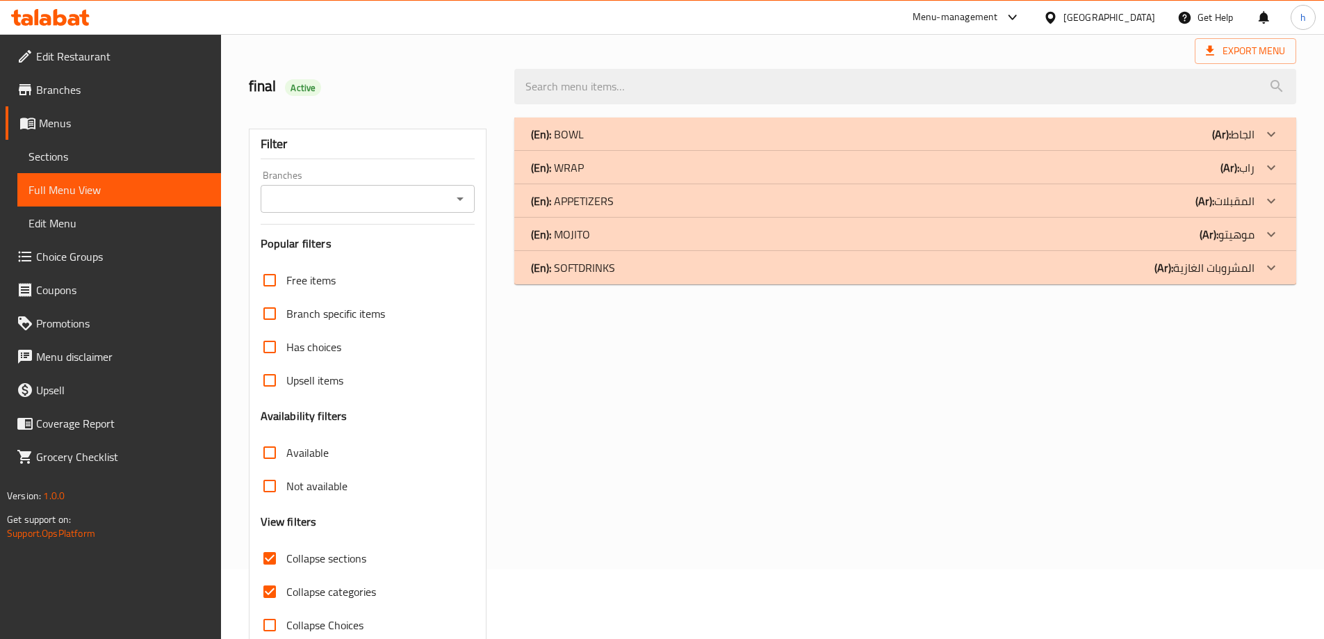
click at [320, 589] on span "Collapse categories" at bounding box center [331, 591] width 90 height 17
click at [286, 589] on input "Collapse categories" at bounding box center [269, 591] width 33 height 33
checkbox input "false"
click at [325, 559] on span "Collapse sections" at bounding box center [326, 558] width 80 height 17
click at [286, 559] on input "Collapse sections" at bounding box center [269, 557] width 33 height 33
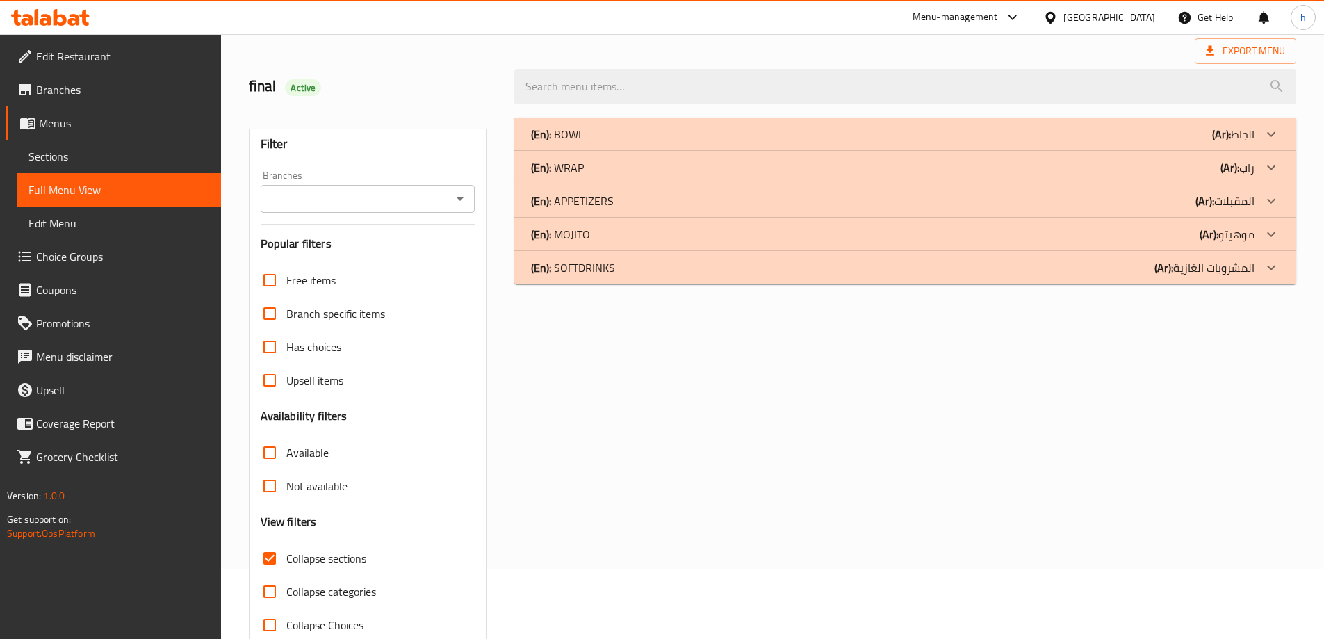
checkbox input "false"
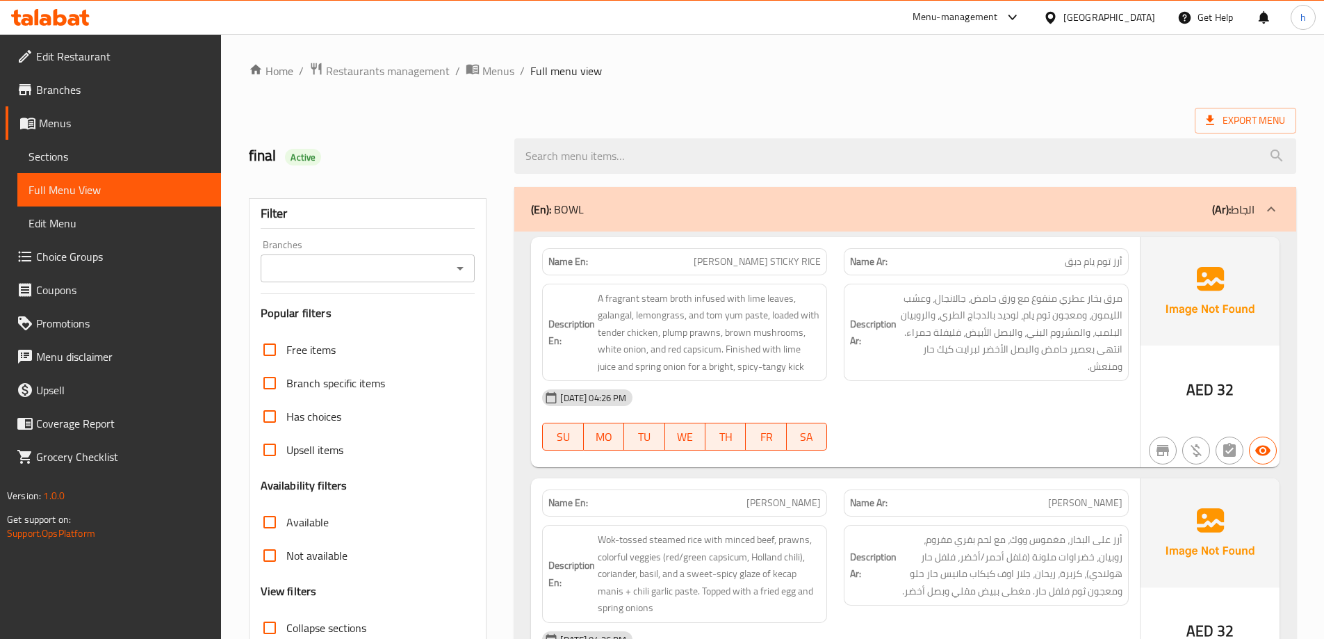
click at [63, 151] on span "Sections" at bounding box center [118, 156] width 181 height 17
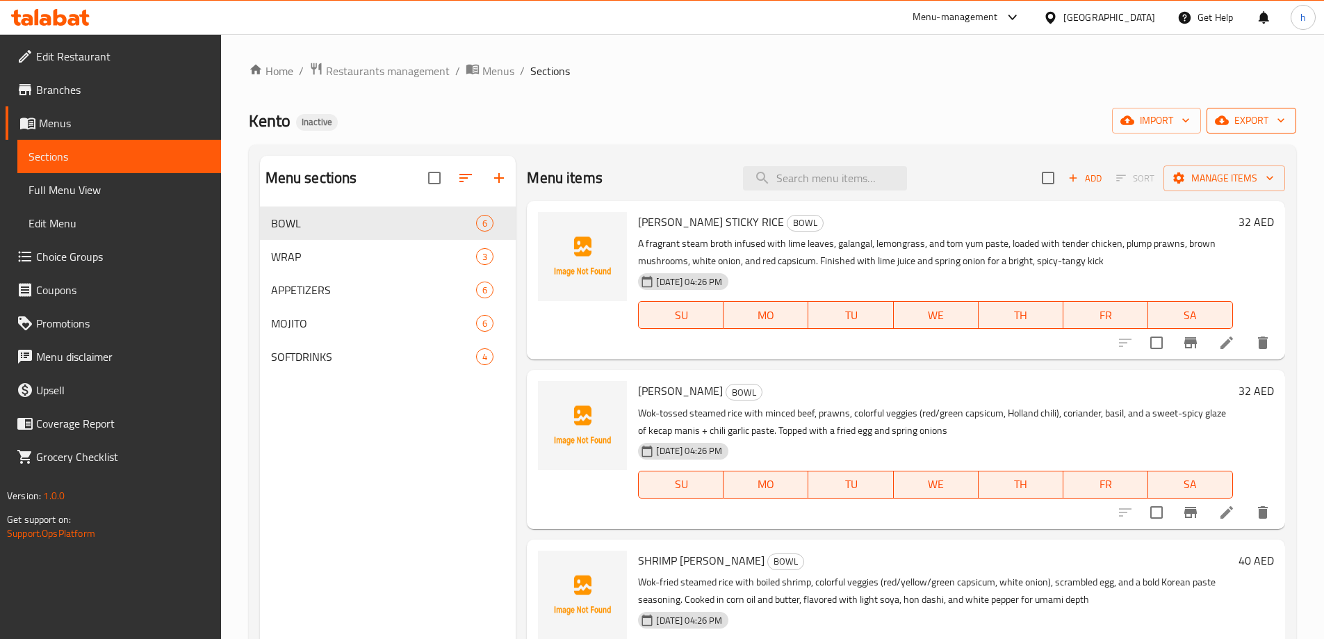
click at [1241, 121] on span "export" at bounding box center [1251, 120] width 67 height 17
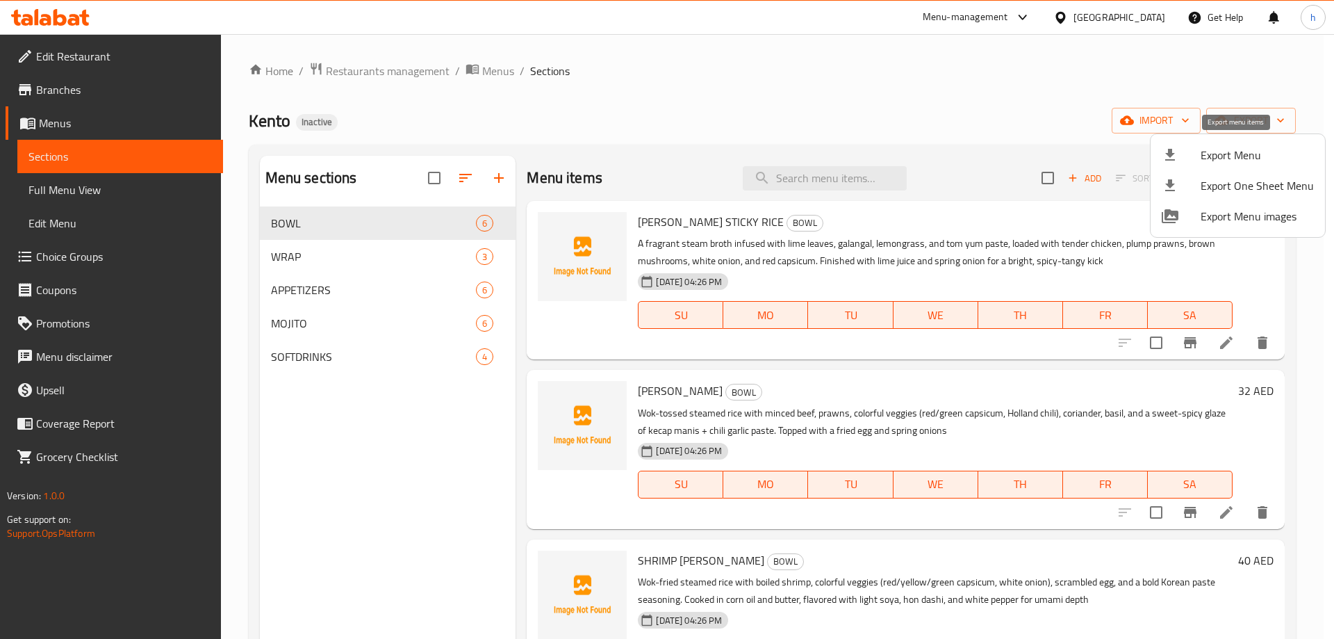
click at [1229, 149] on span "Export Menu" at bounding box center [1257, 155] width 113 height 17
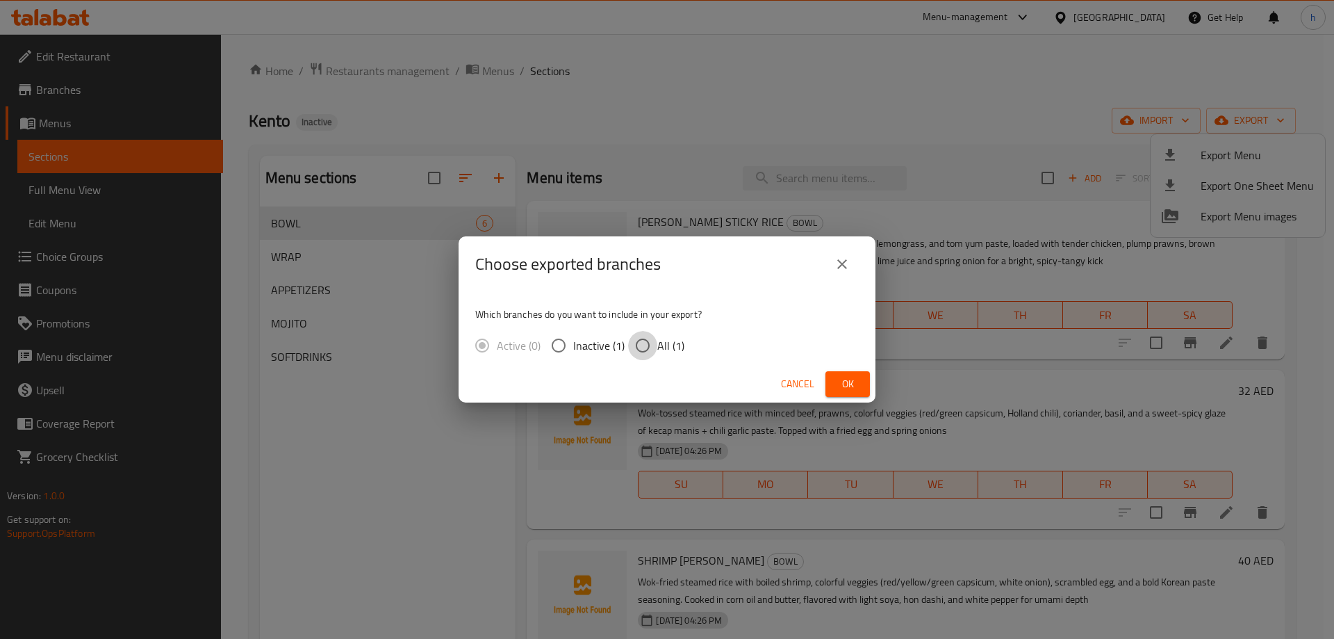
click at [655, 345] on input "All (1)" at bounding box center [642, 345] width 29 height 29
radio input "true"
click at [844, 381] on span "Ok" at bounding box center [848, 383] width 22 height 17
